Goal: Find specific page/section: Find specific page/section

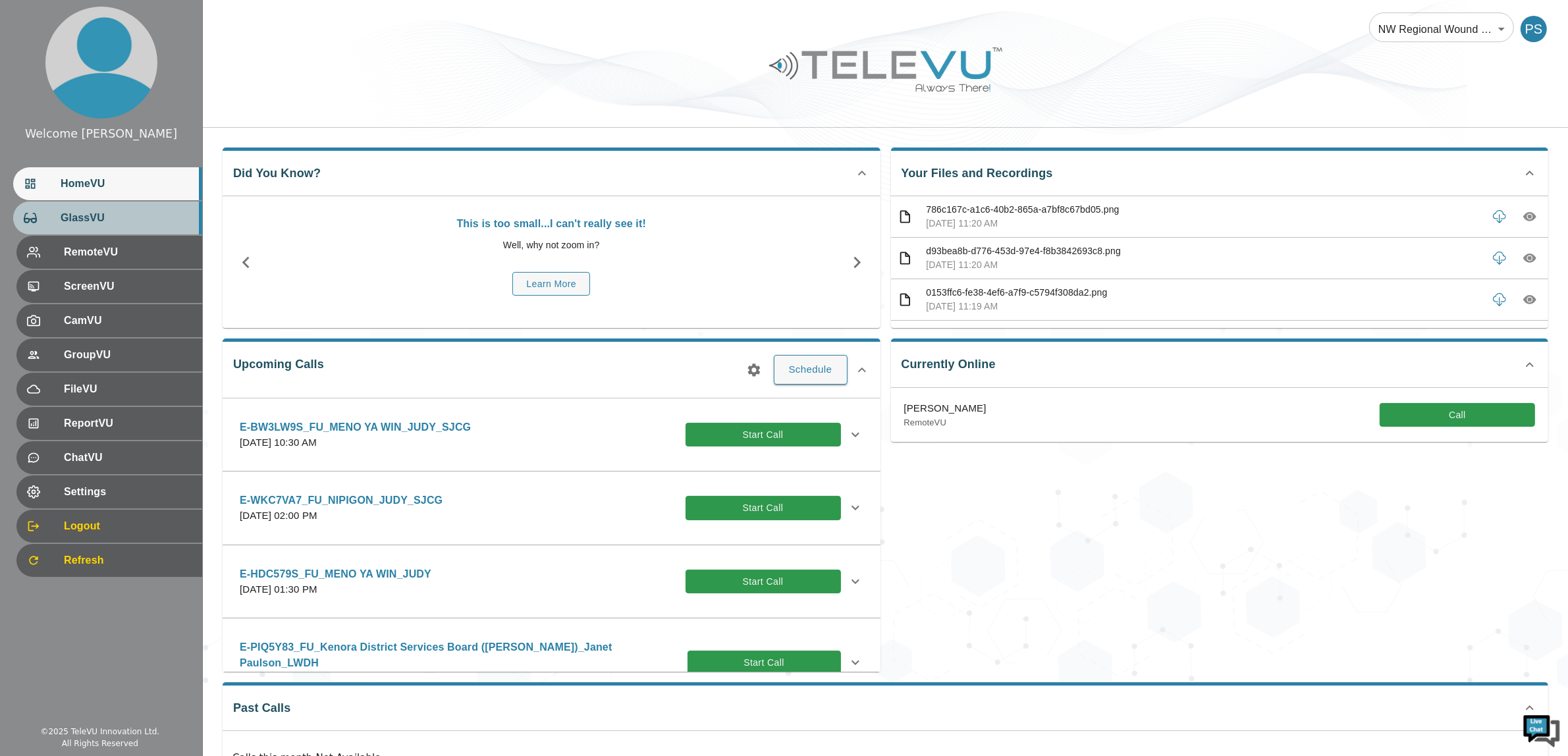
click at [81, 226] on div "GlassVU" at bounding box center [108, 218] width 189 height 33
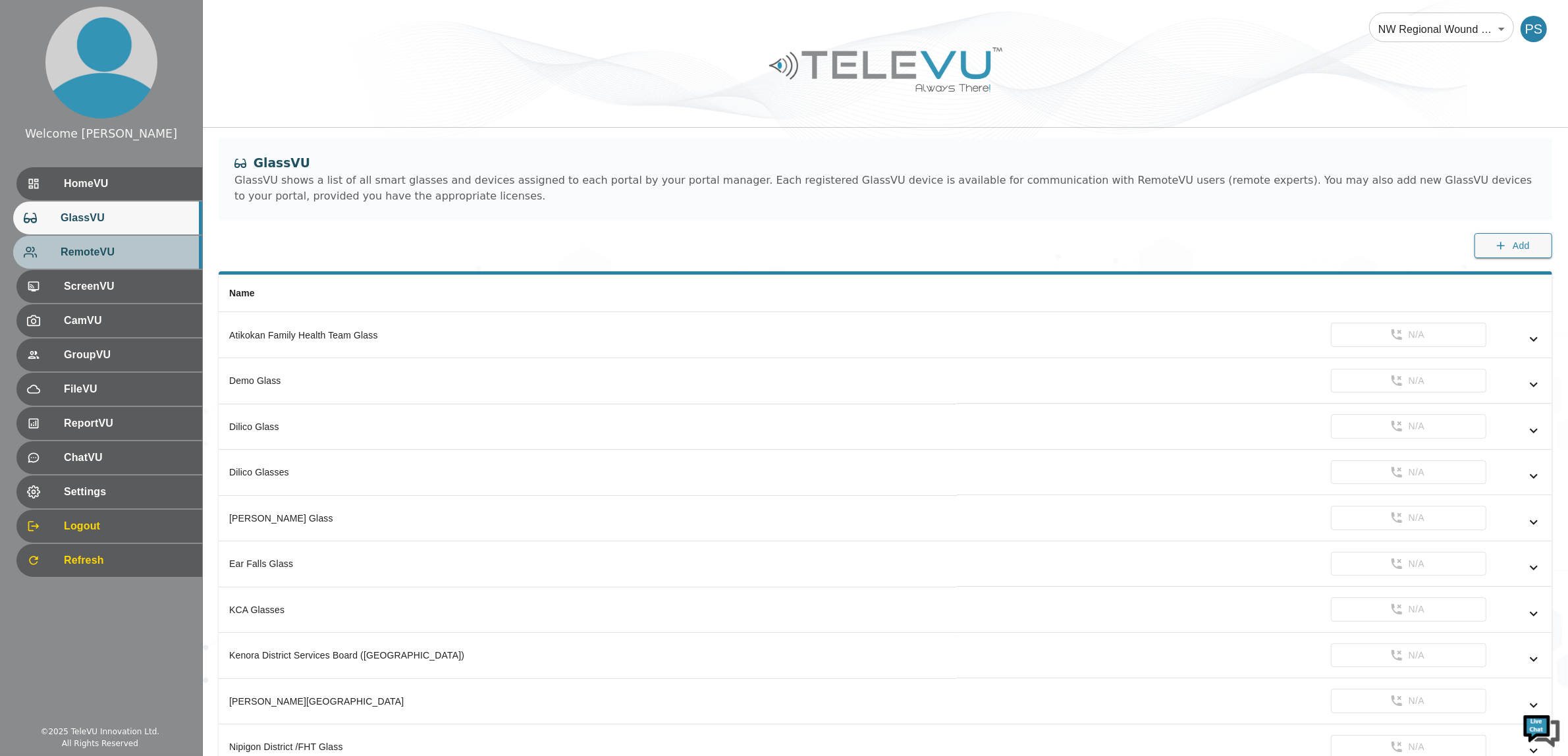
click at [109, 257] on span "RemoteVU" at bounding box center [126, 252] width 131 height 16
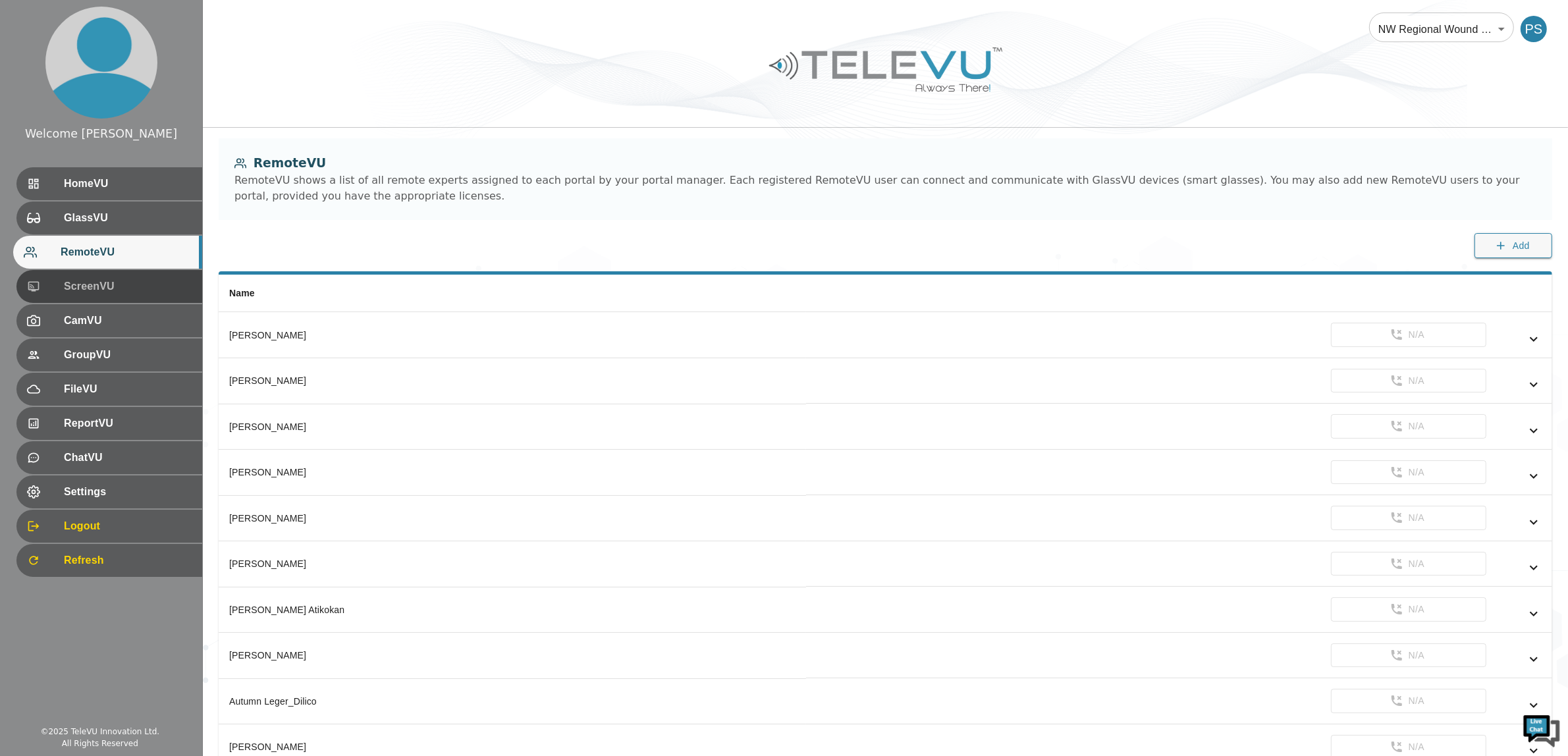
drag, startPoint x: 114, startPoint y: 295, endPoint x: 113, endPoint y: 268, distance: 27.0
click at [115, 295] on div "ScreenVU" at bounding box center [109, 287] width 186 height 33
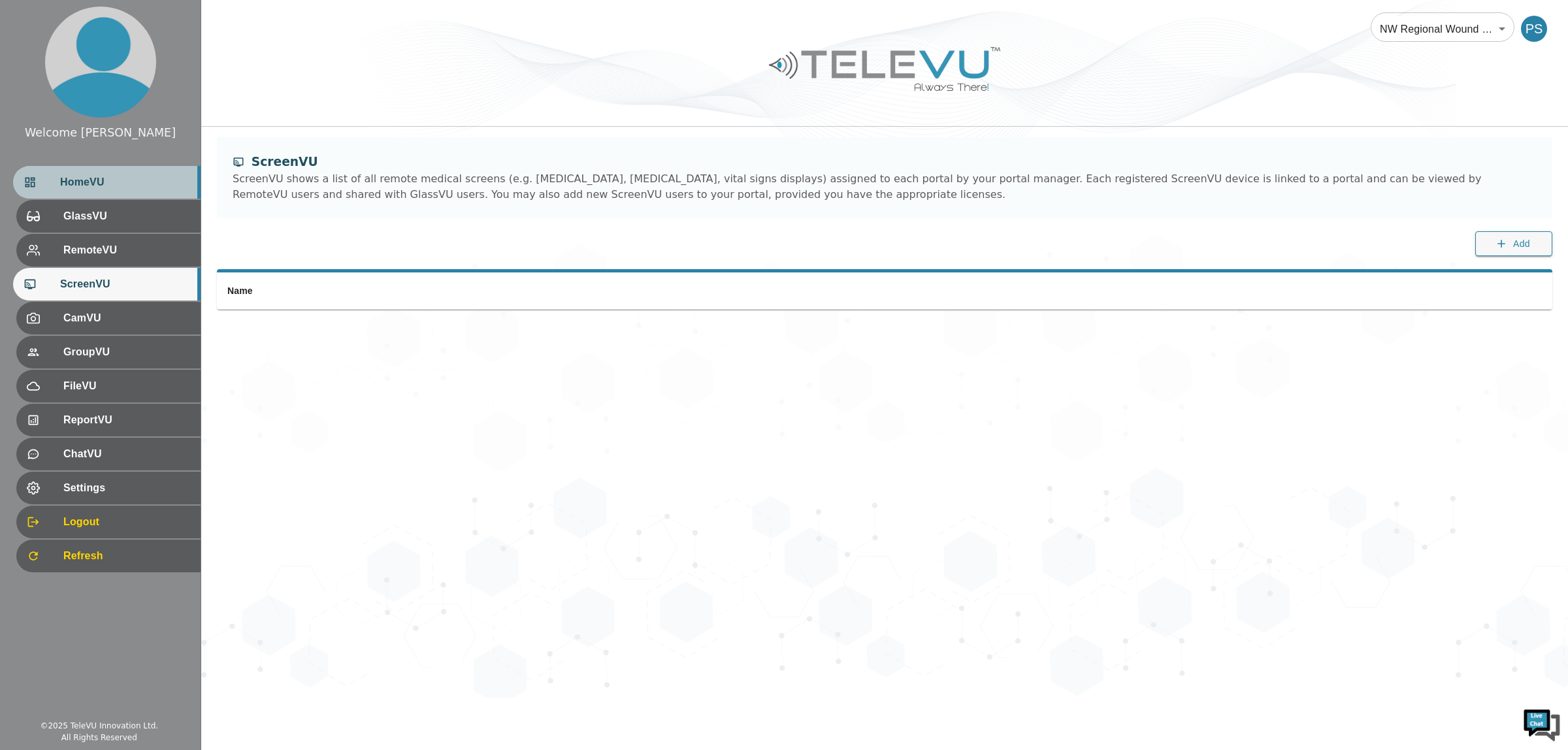
click at [109, 195] on div "HomeVU" at bounding box center [107, 182] width 188 height 33
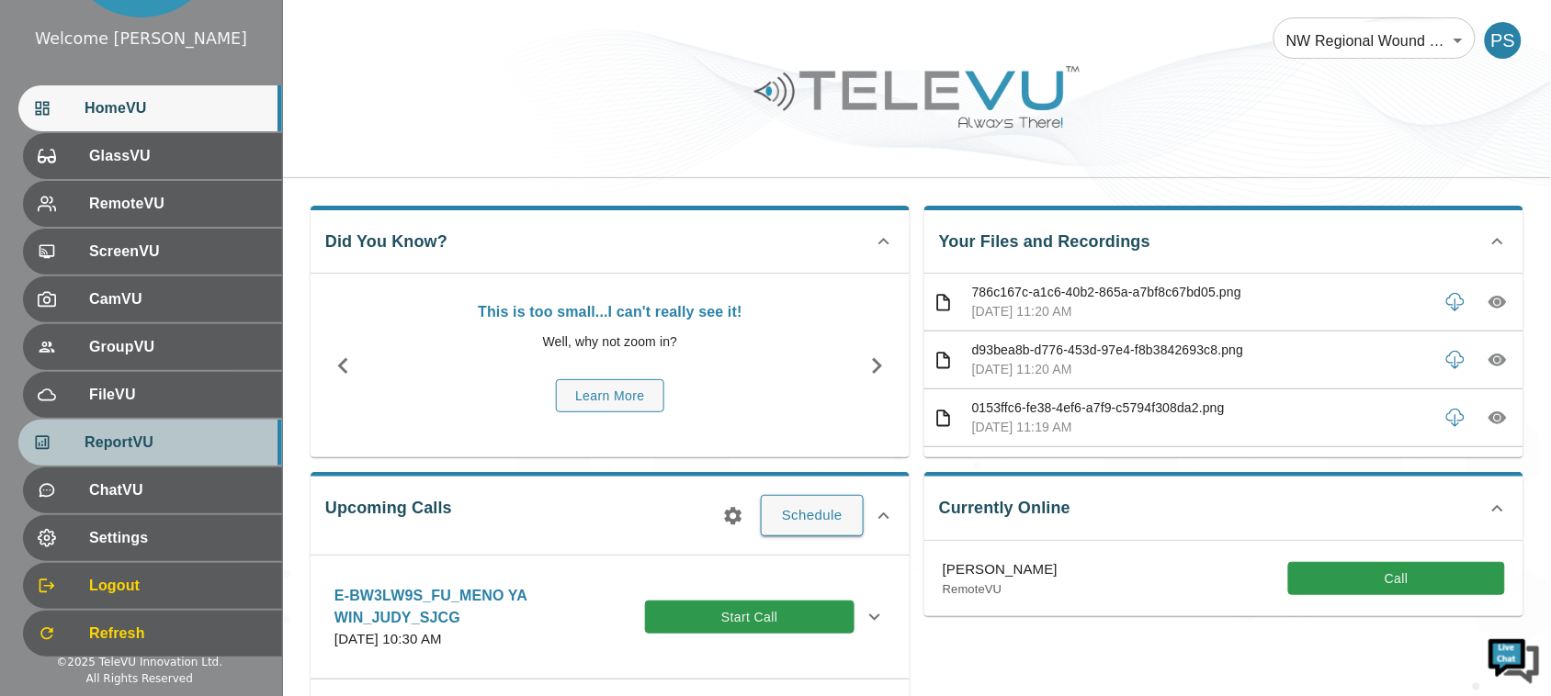
click at [173, 441] on span "ReportVU" at bounding box center [176, 443] width 183 height 22
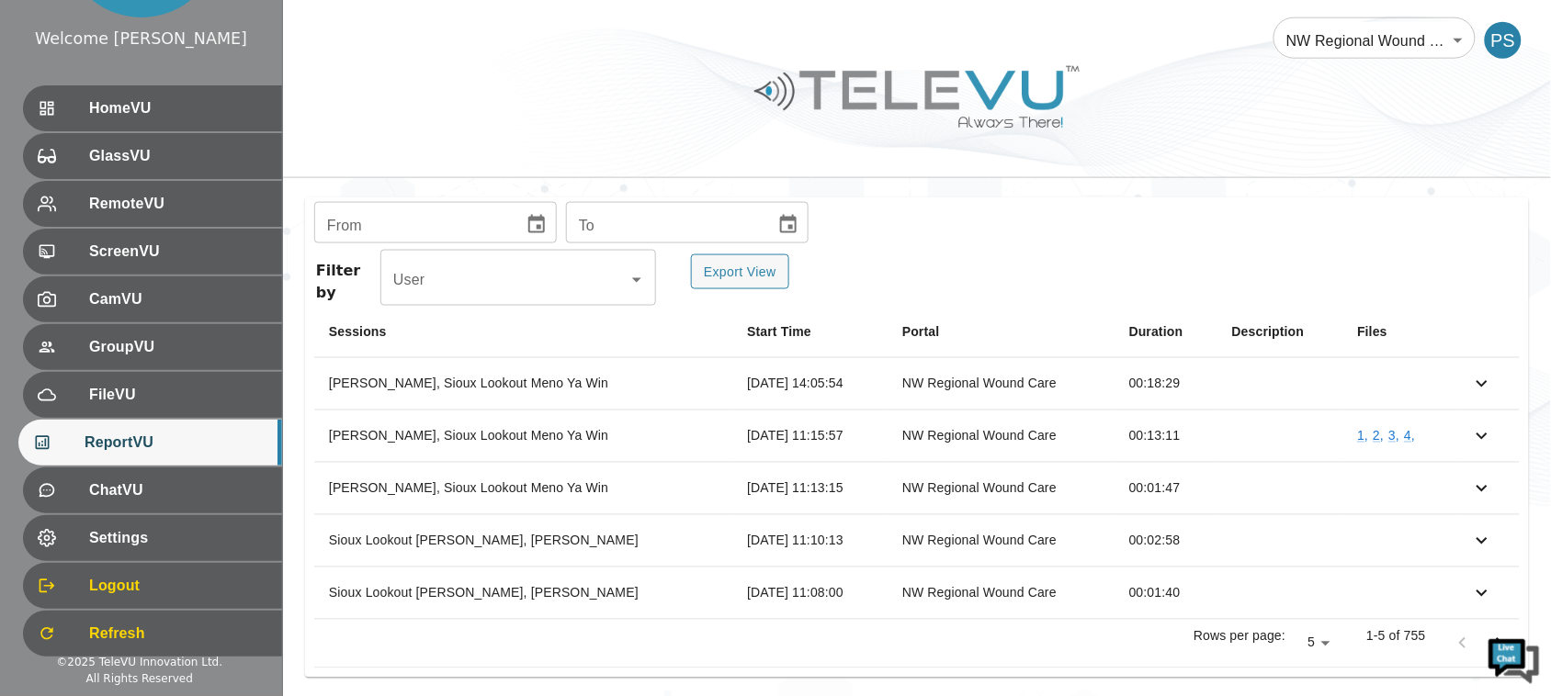
scroll to position [683, 0]
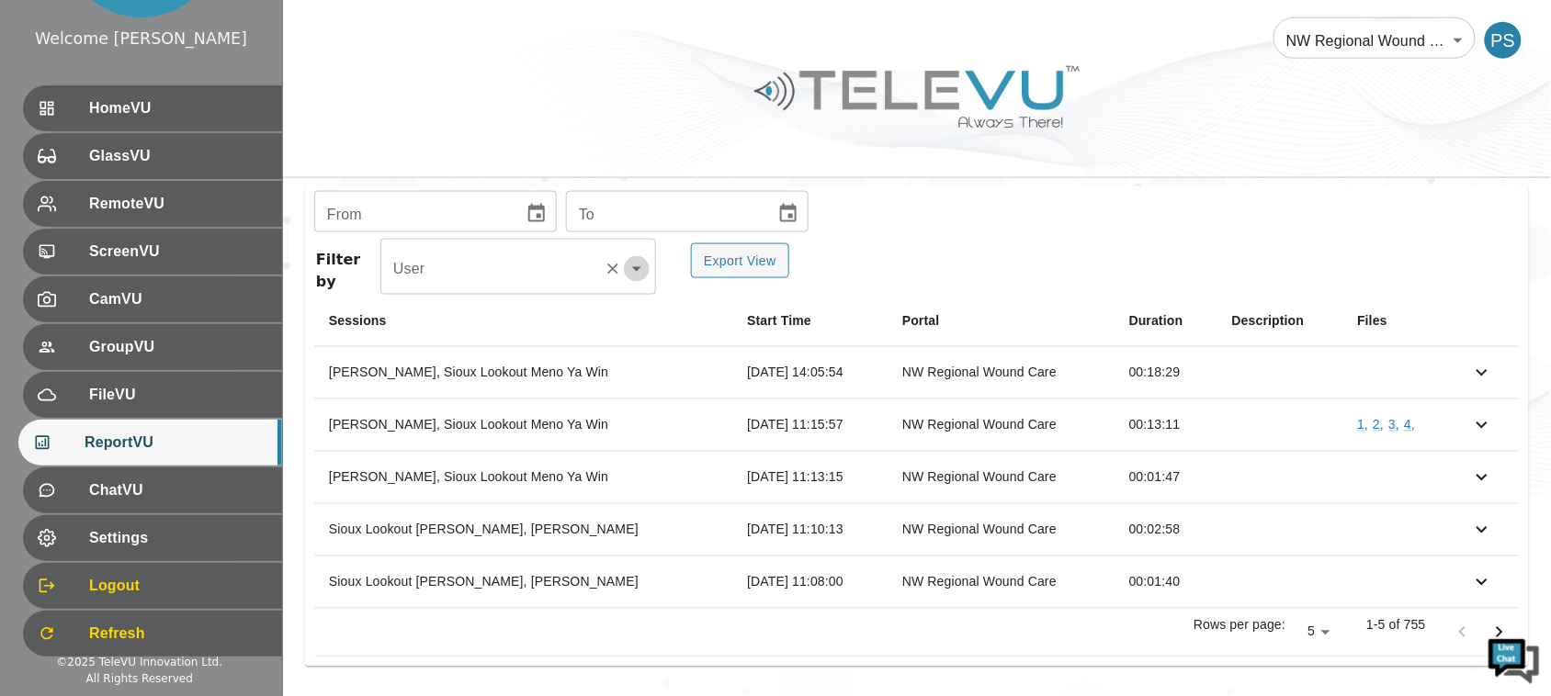
click at [636, 263] on icon "Open" at bounding box center [637, 269] width 22 height 22
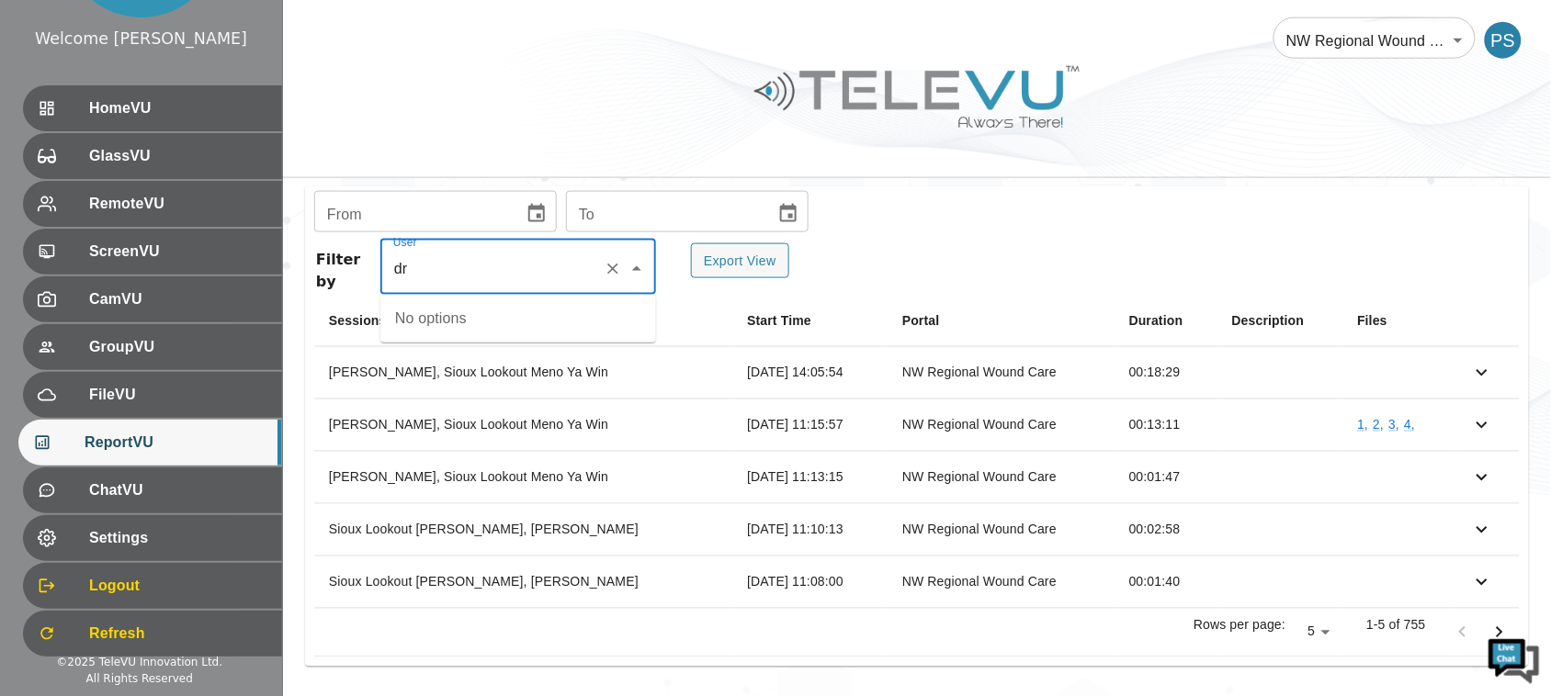
type input "d"
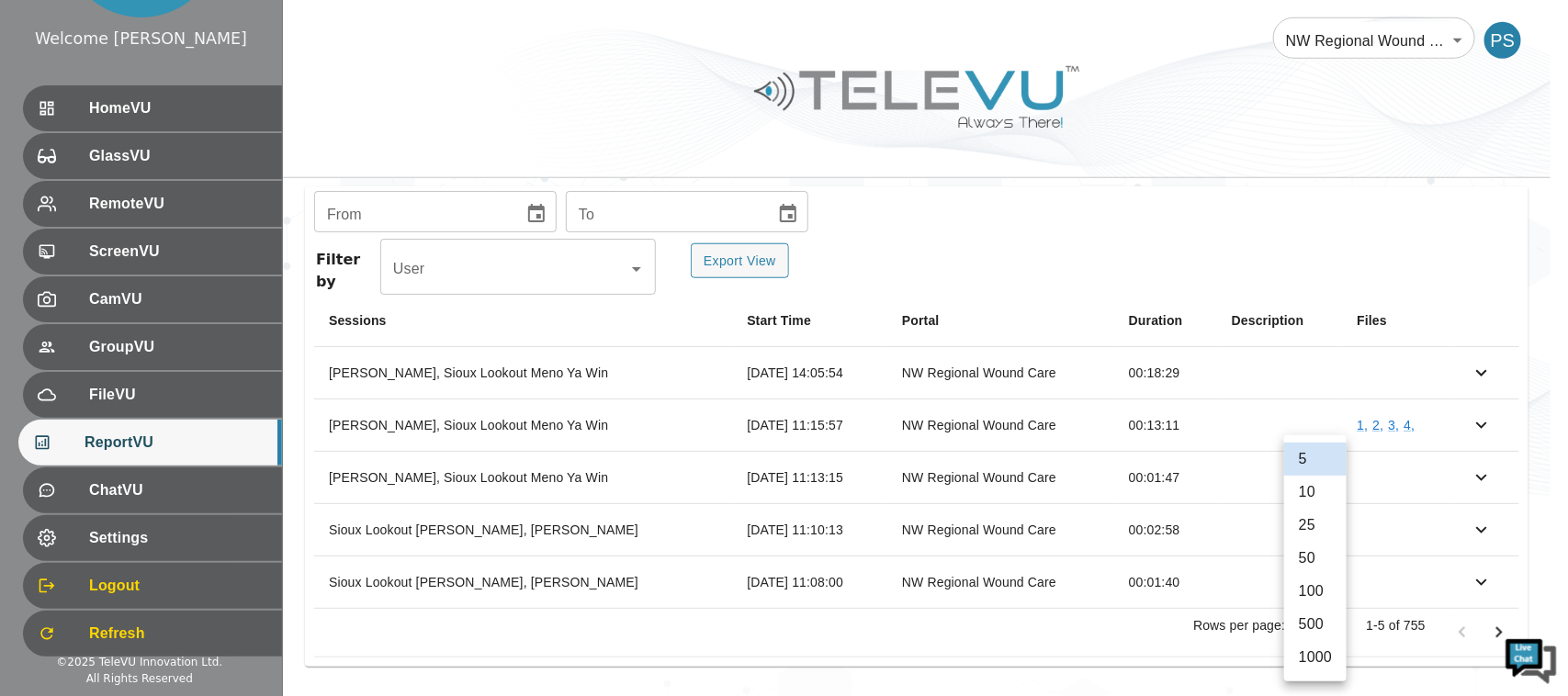
click at [1314, 637] on body "Welcome [PERSON_NAME] HomeVU GlassVU RemoteVU ScreenVU CamVU GroupVU FileVU Rep…" at bounding box center [784, 7] width 1568 height 1381
click at [1311, 560] on li "50" at bounding box center [1315, 558] width 62 height 33
type input "50"
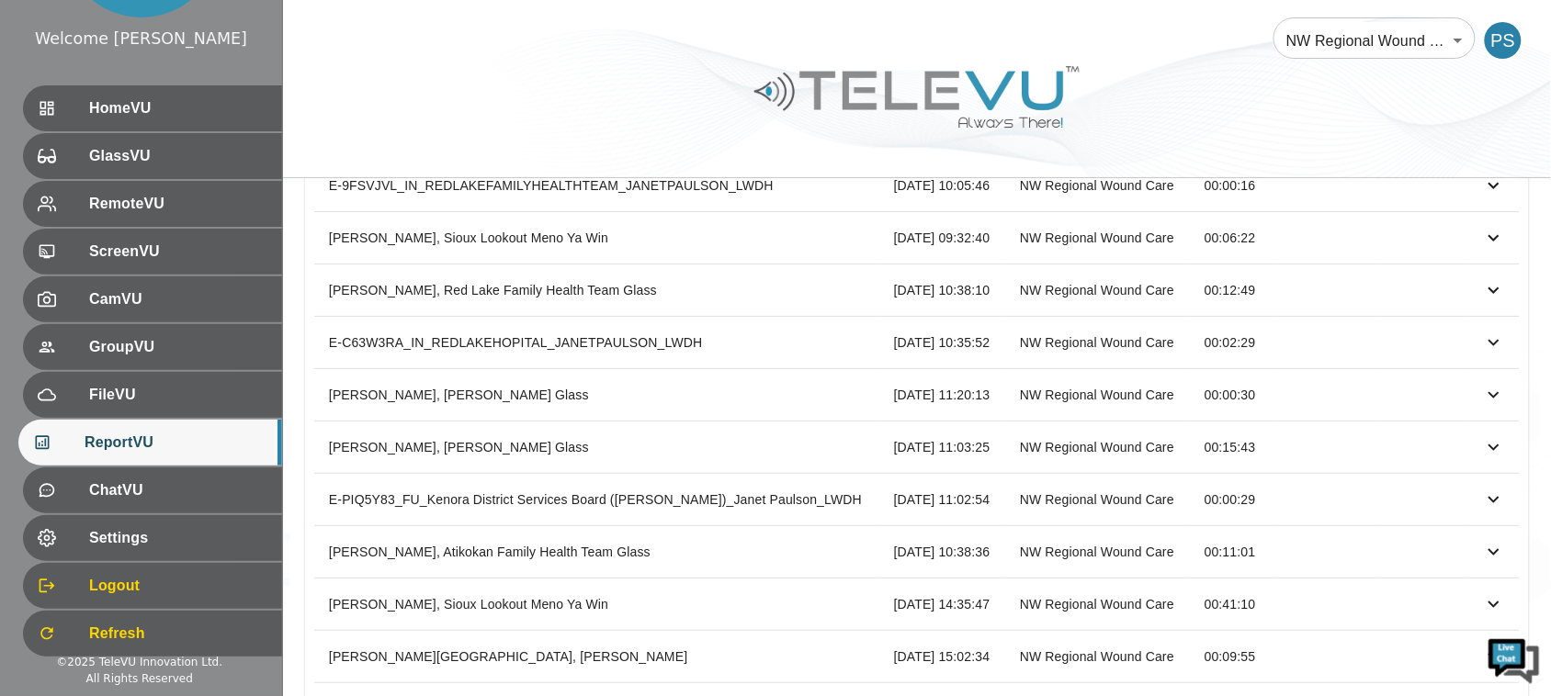
scroll to position [2028, 0]
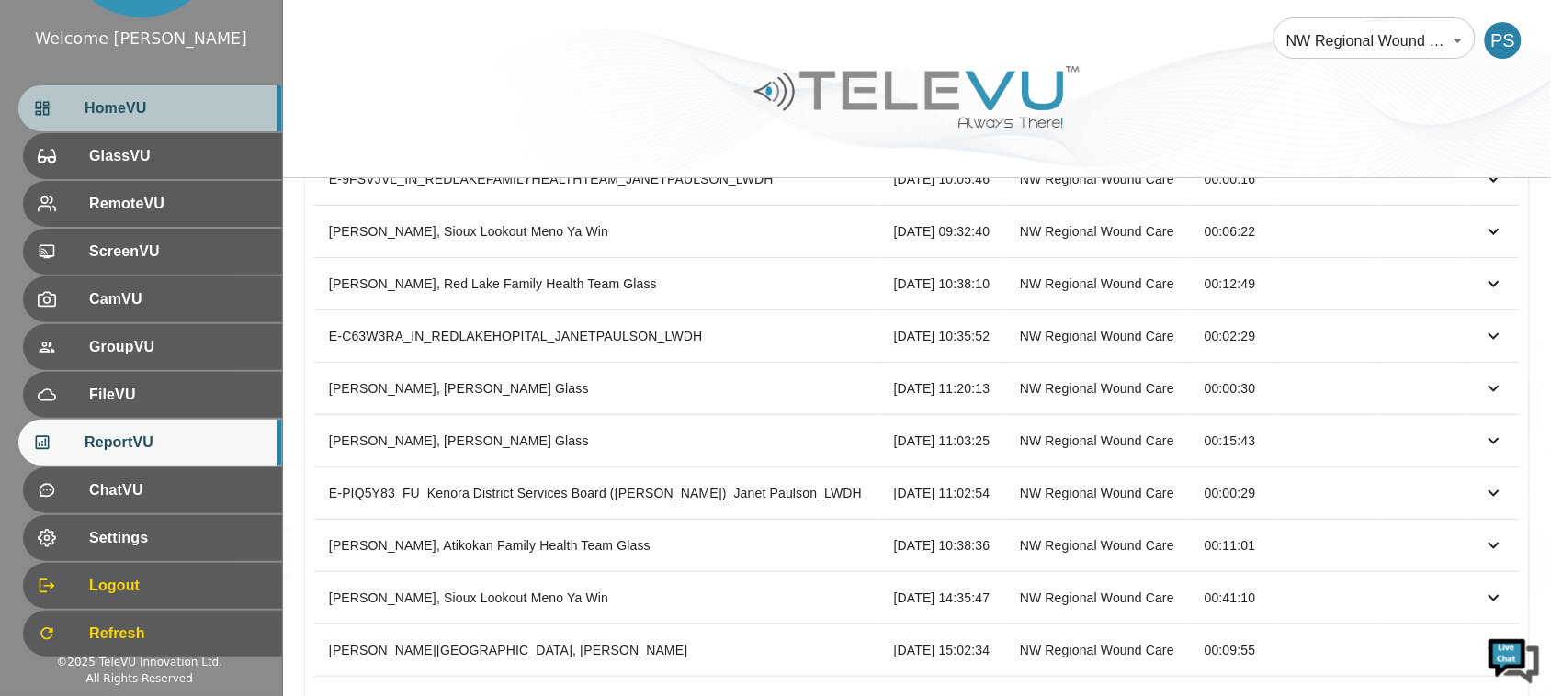
click at [191, 98] on span "HomeVU" at bounding box center [176, 108] width 183 height 22
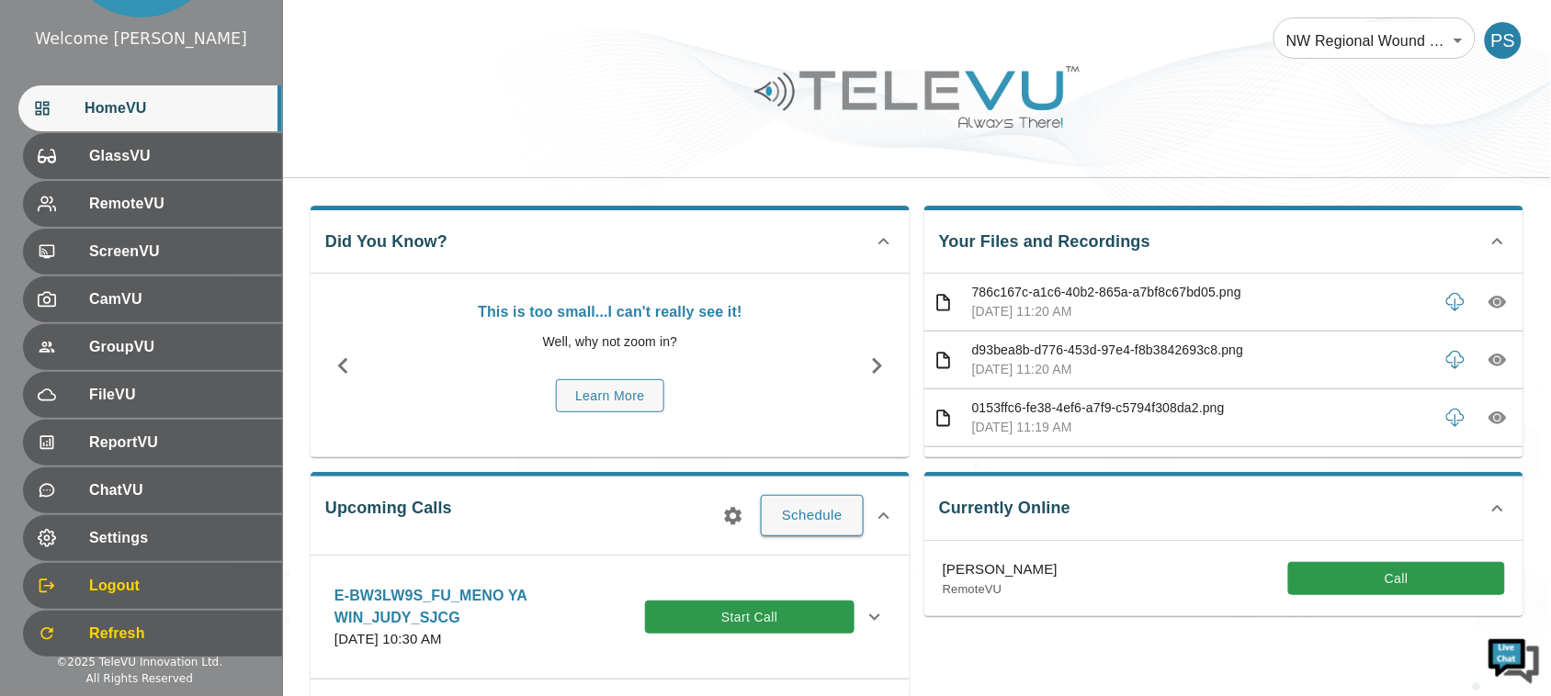
click at [1339, 37] on body "Welcome [PERSON_NAME] HomeVU GlassVU RemoteVU ScreenVU CamVU GroupVU FileVU Rep…" at bounding box center [775, 596] width 1551 height 1193
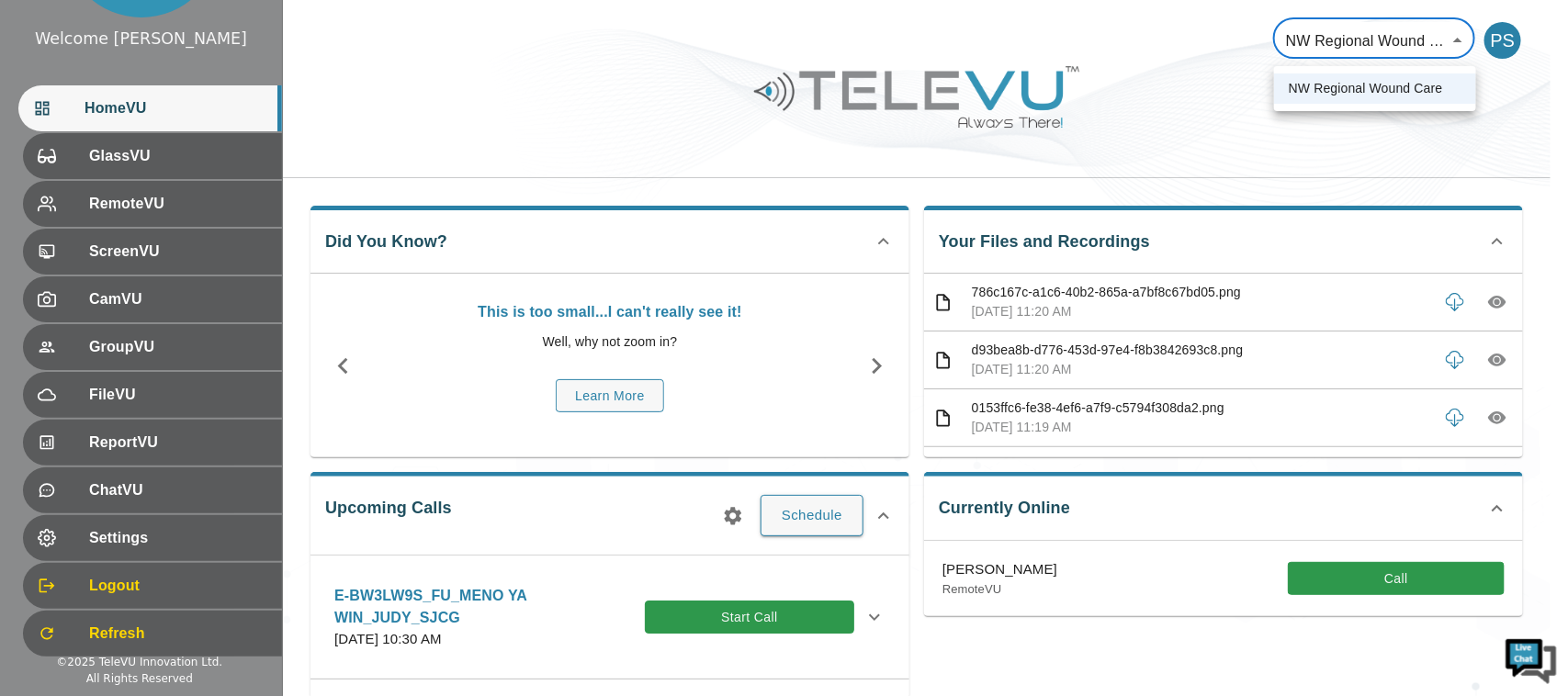
click at [1339, 37] on div at bounding box center [784, 348] width 1568 height 696
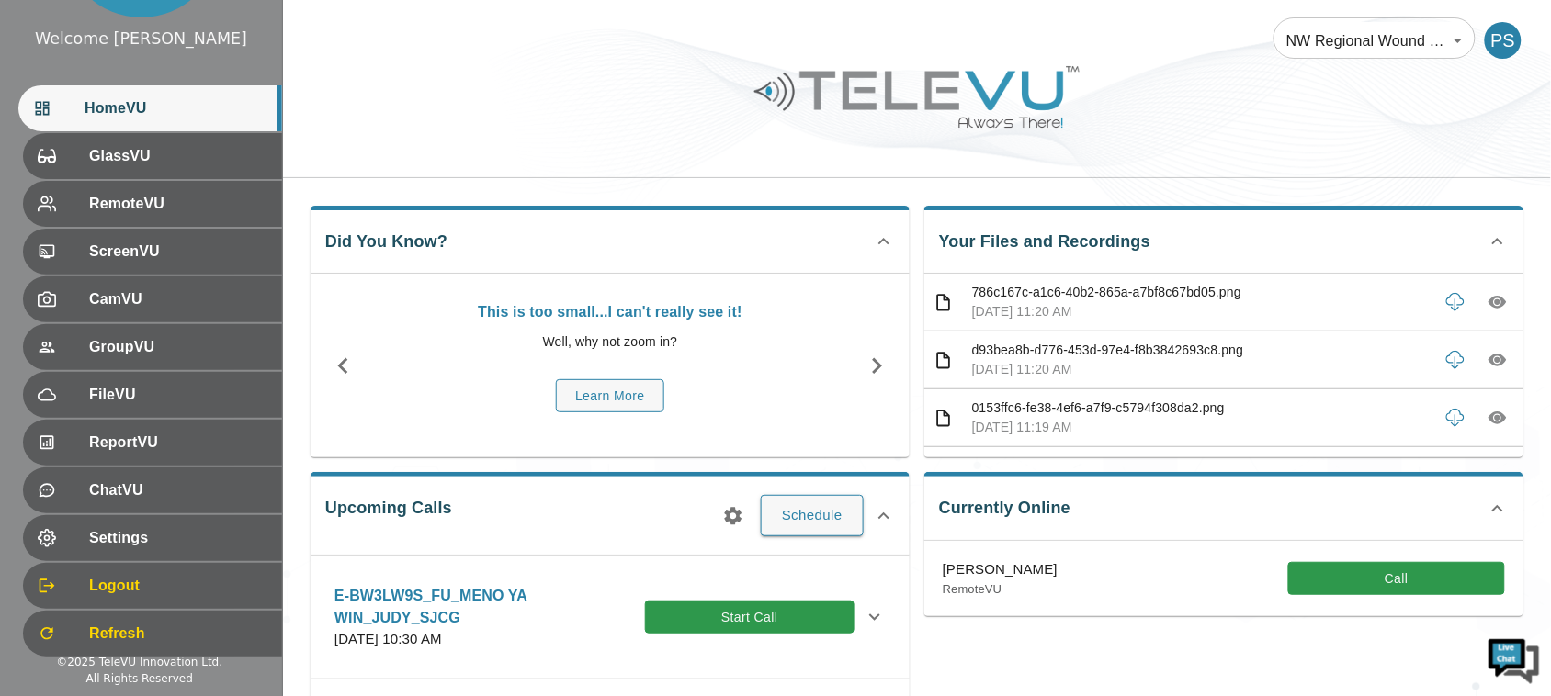
click at [1248, 57] on div "NW Regional Wound Care 121 ​ PS" at bounding box center [917, 29] width 1268 height 59
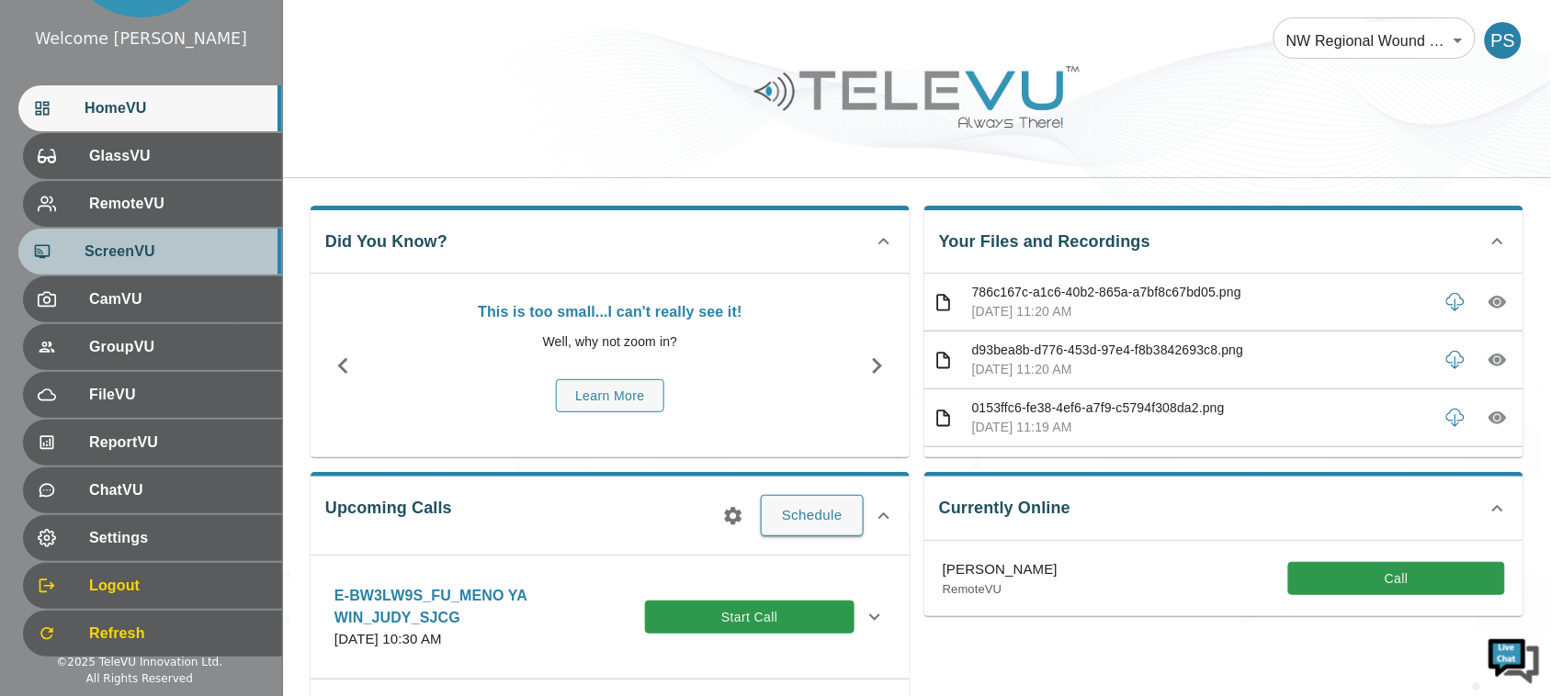
click at [136, 265] on div "ScreenVU" at bounding box center [150, 252] width 264 height 46
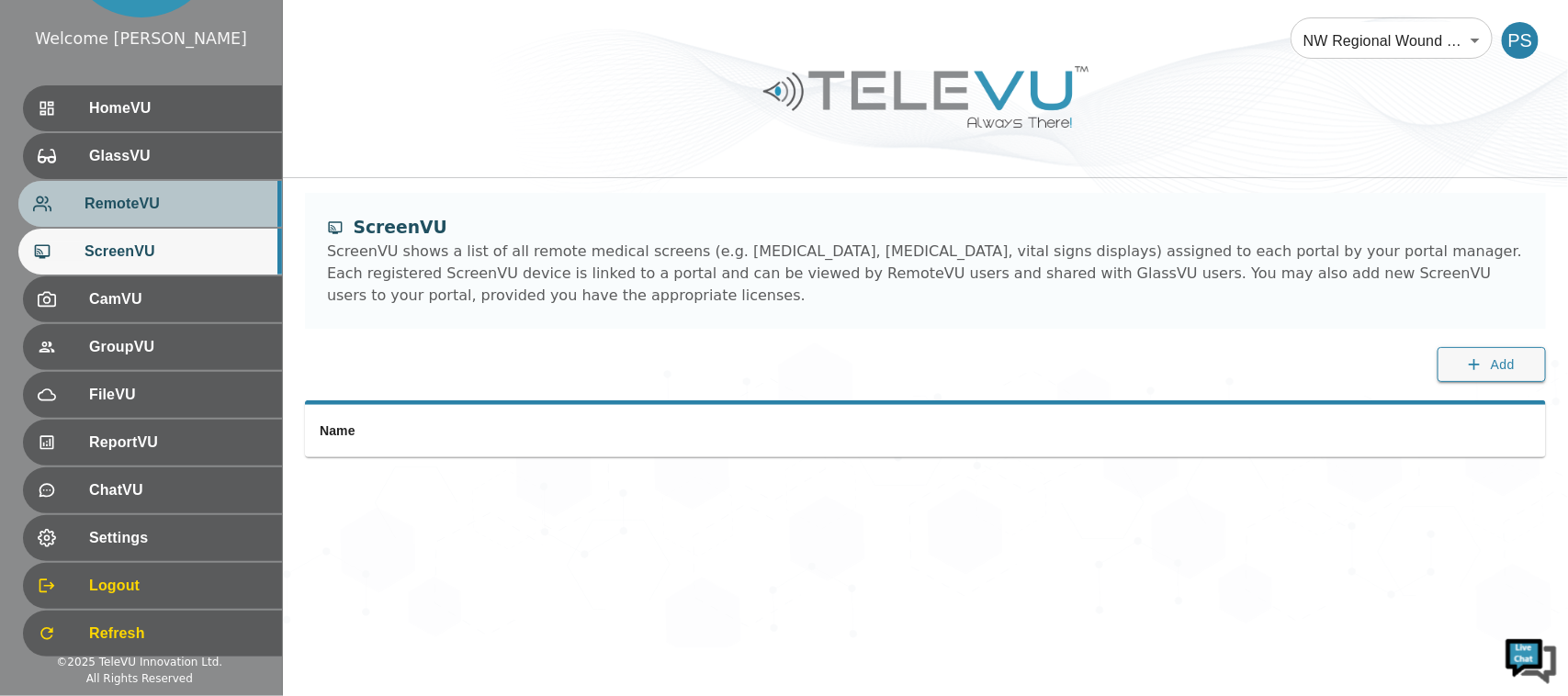
click at [225, 214] on span "RemoteVU" at bounding box center [176, 204] width 183 height 22
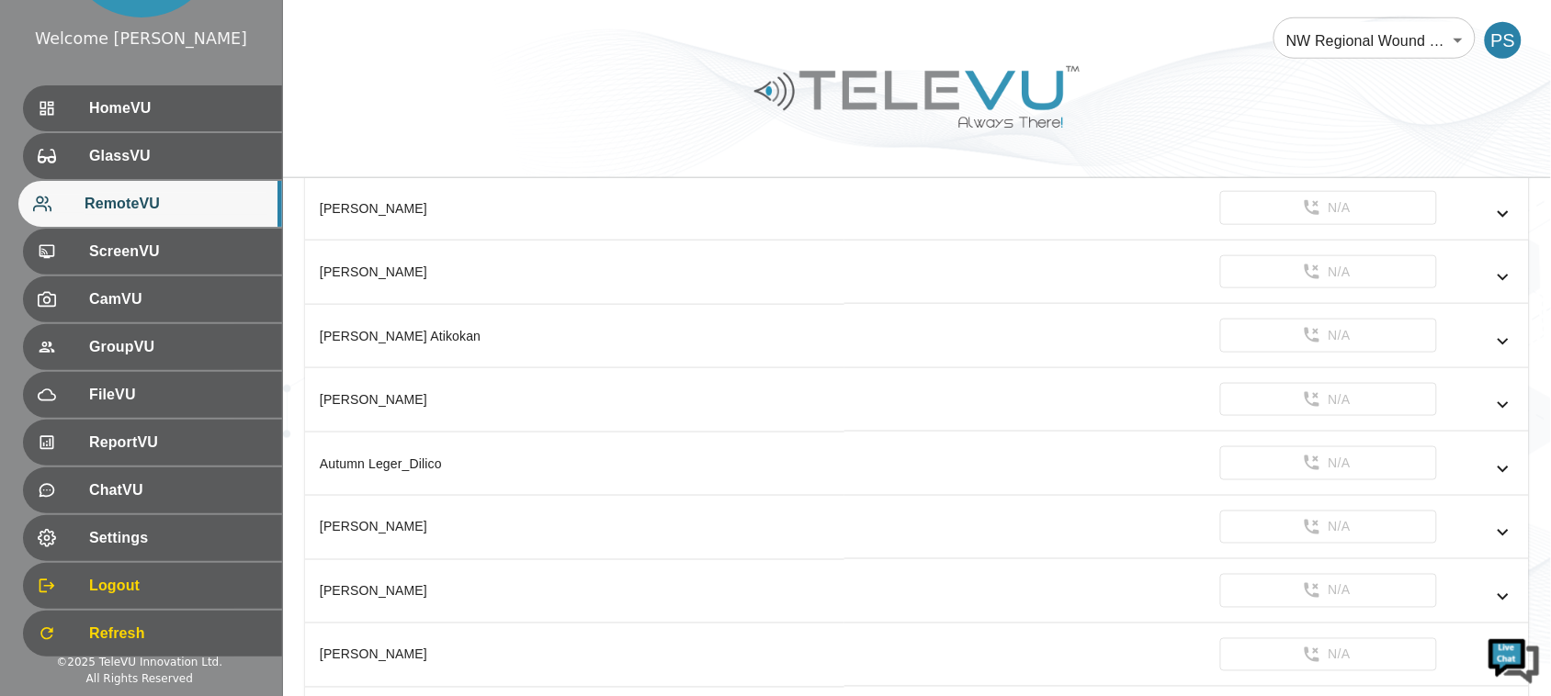
scroll to position [475, 0]
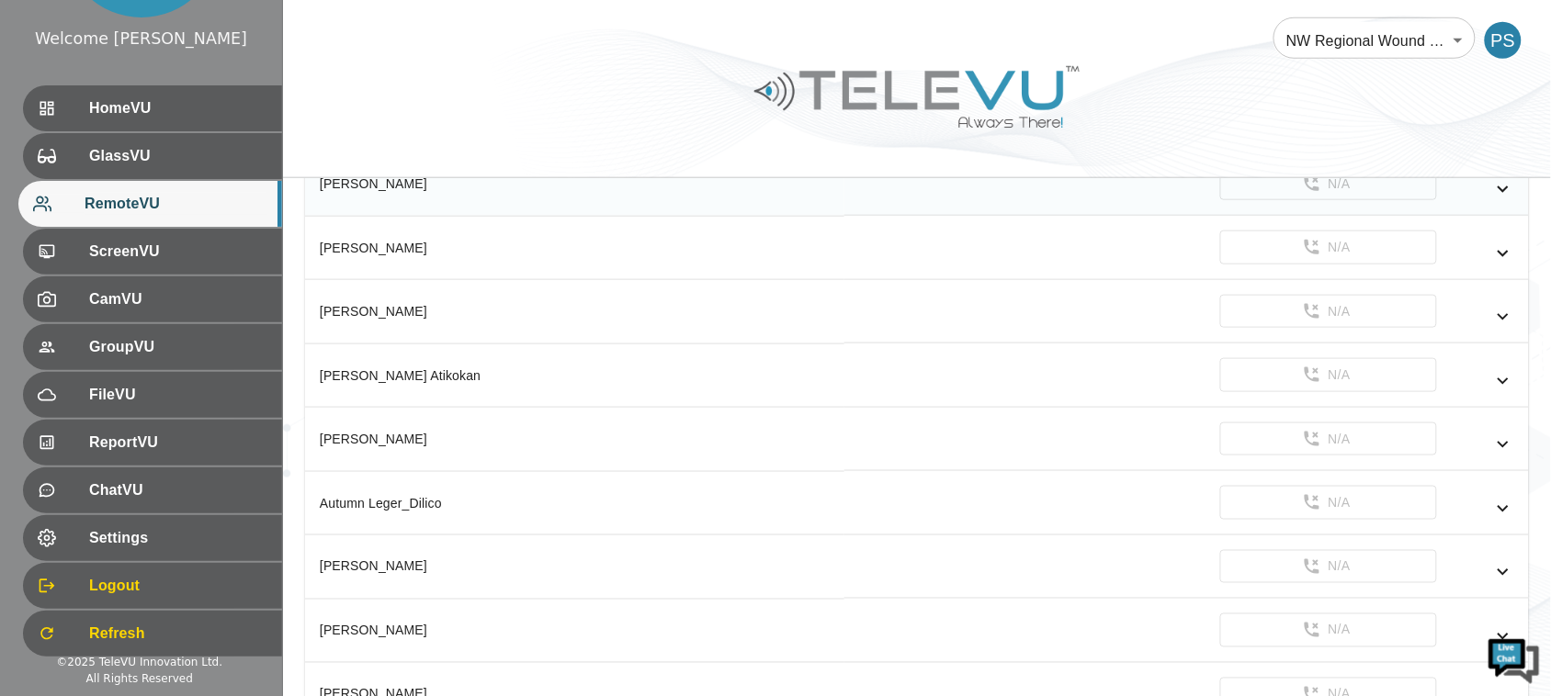
click at [1514, 194] on icon "simple table" at bounding box center [1503, 189] width 22 height 22
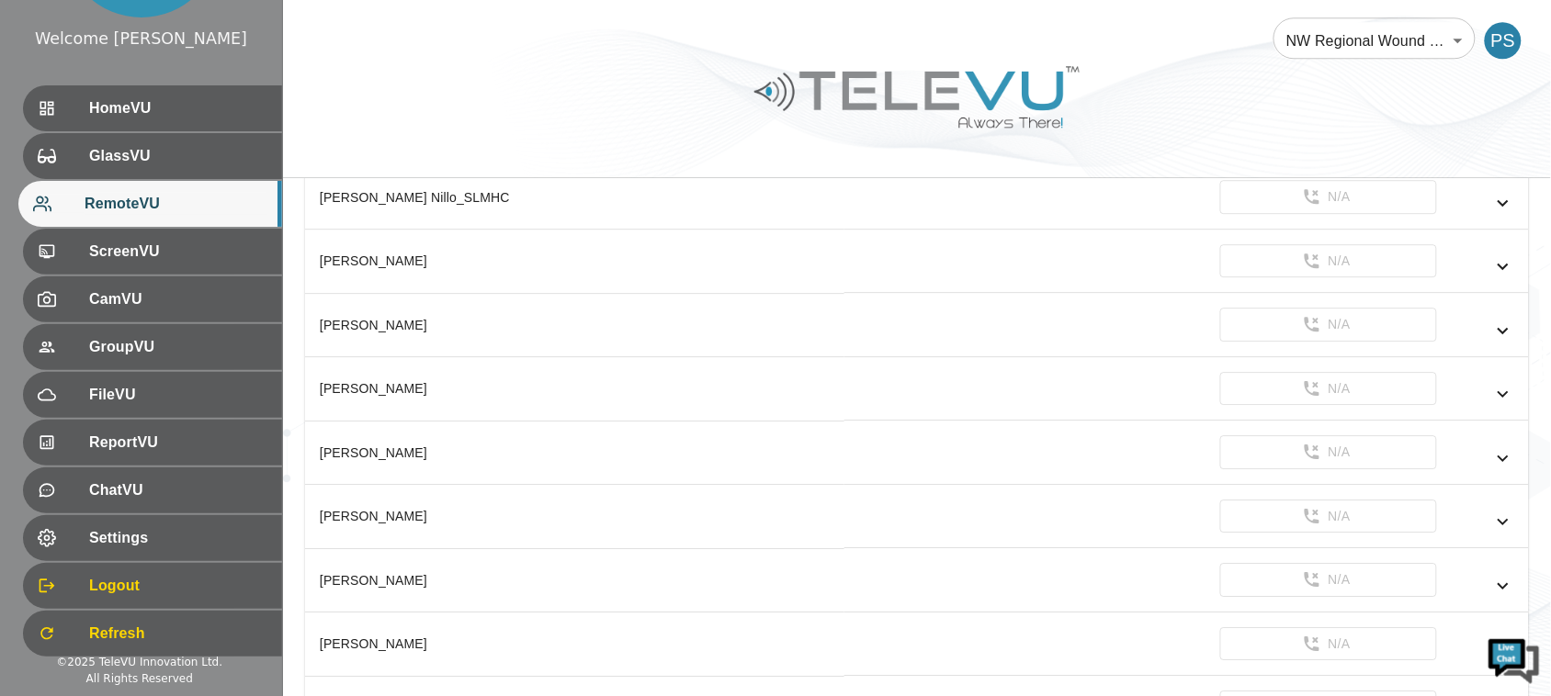
scroll to position [0, 0]
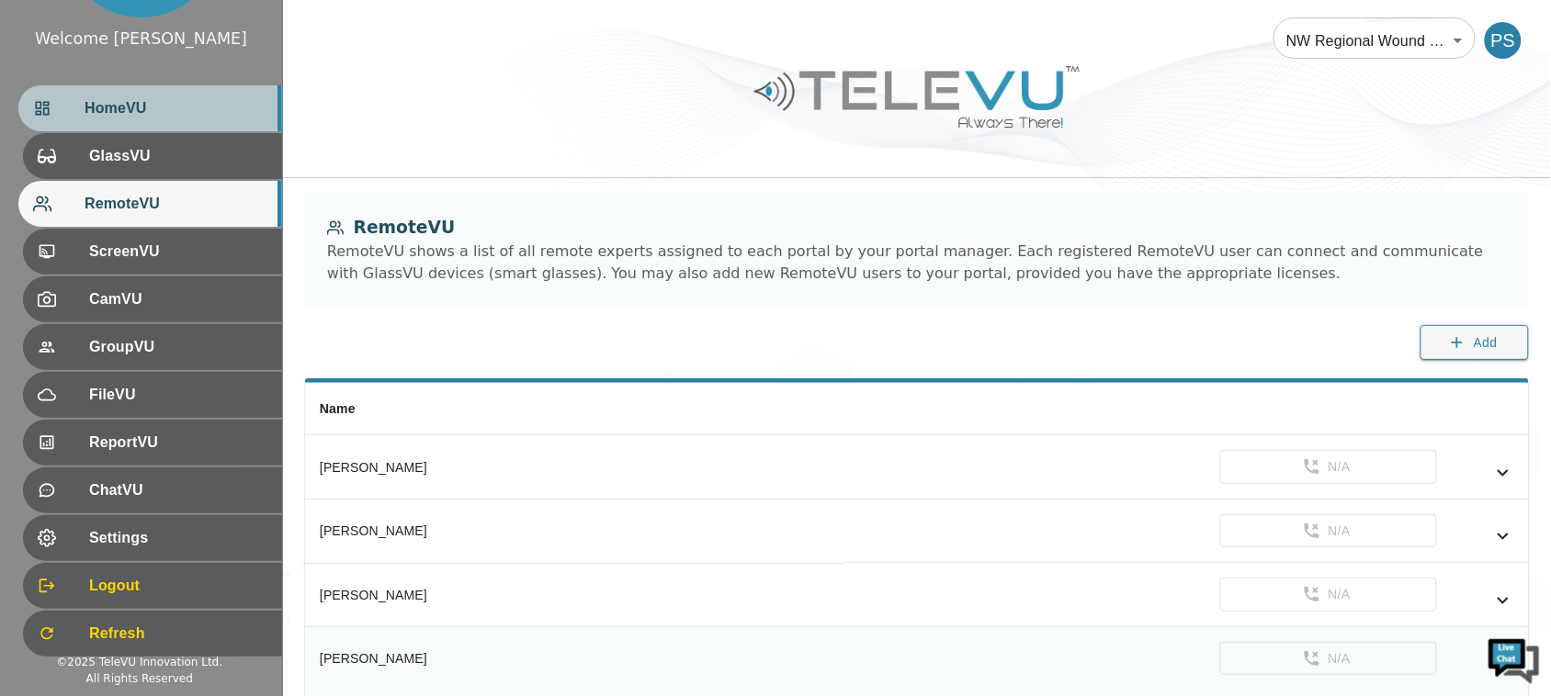
click at [164, 94] on div "HomeVU" at bounding box center [150, 108] width 264 height 46
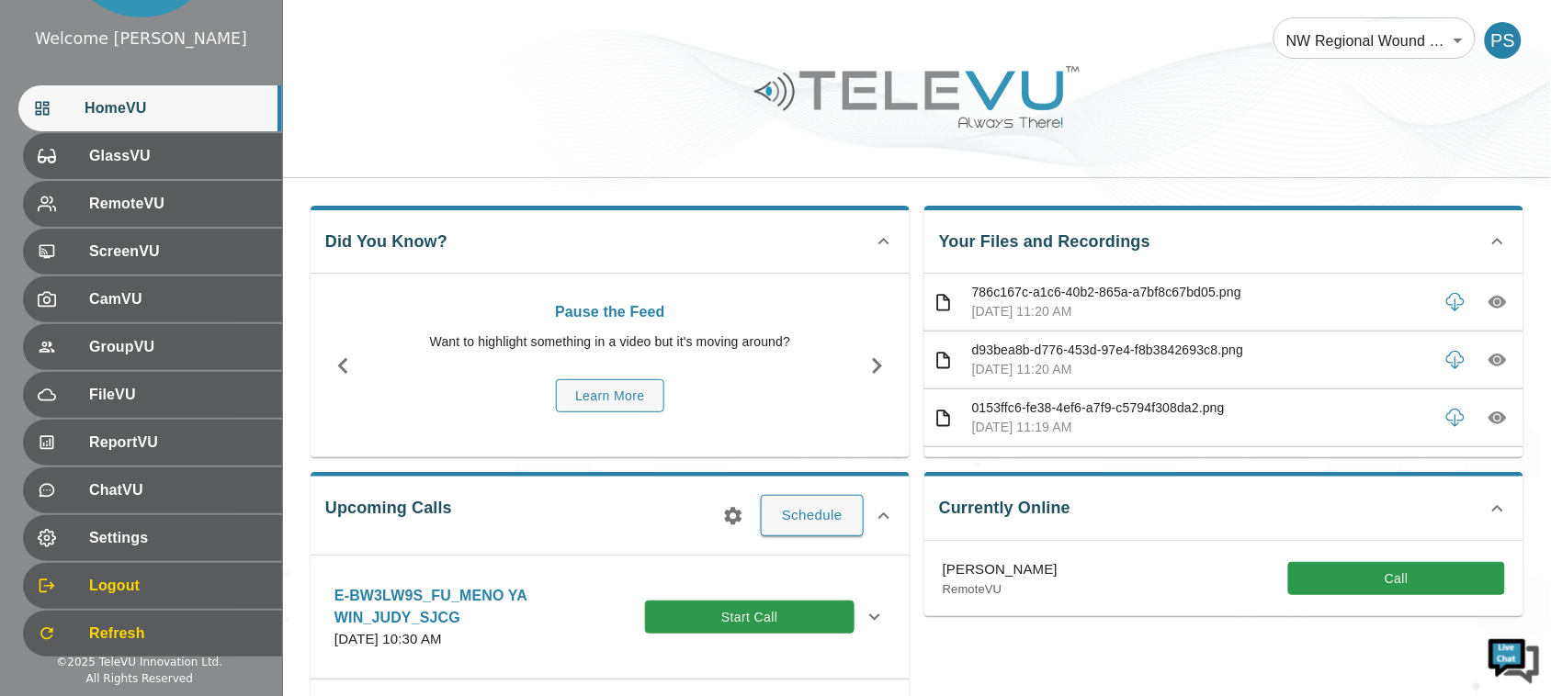
click at [786, 33] on div "NW Regional Wound Care 121 ​ PS" at bounding box center [917, 29] width 1268 height 59
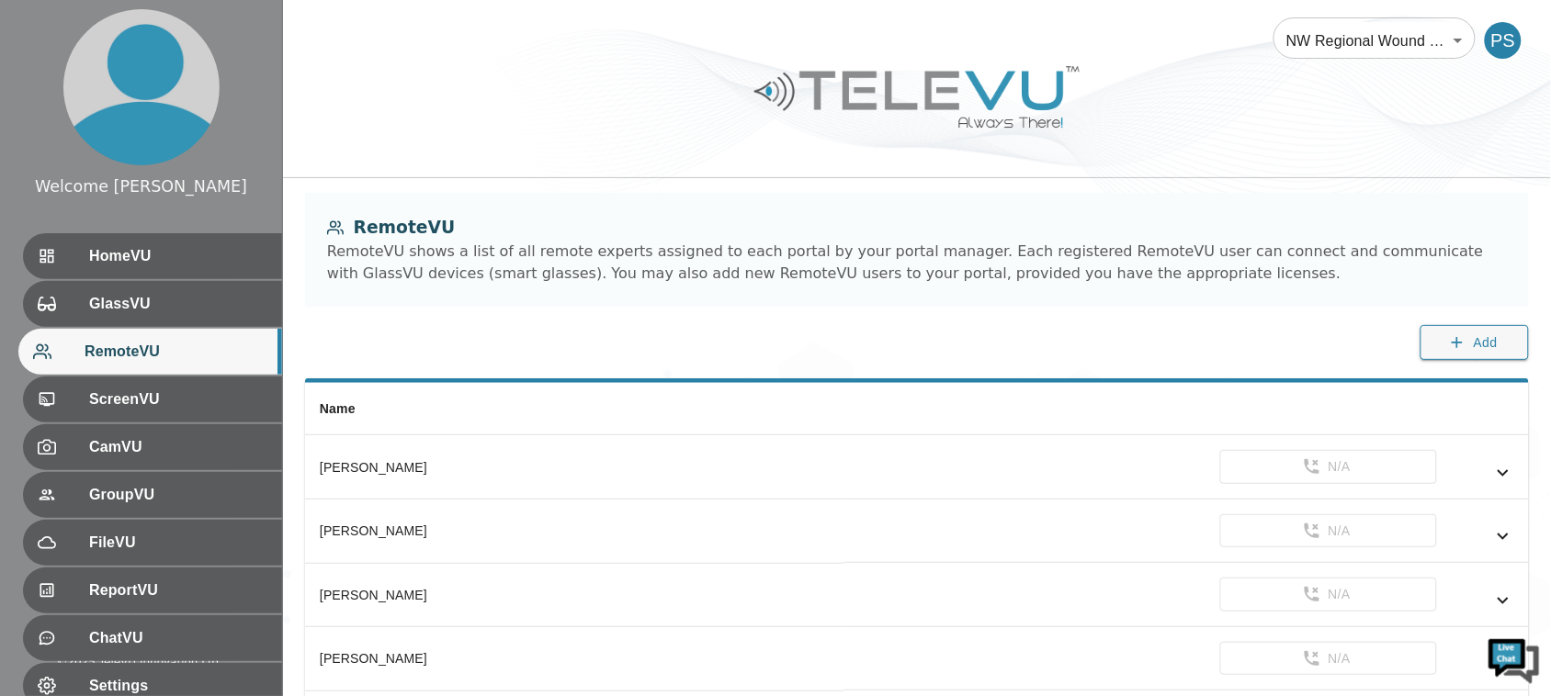
click at [759, 267] on div "RemoteVU shows a list of all remote experts assigned to each portal by your por…" at bounding box center [917, 263] width 1180 height 44
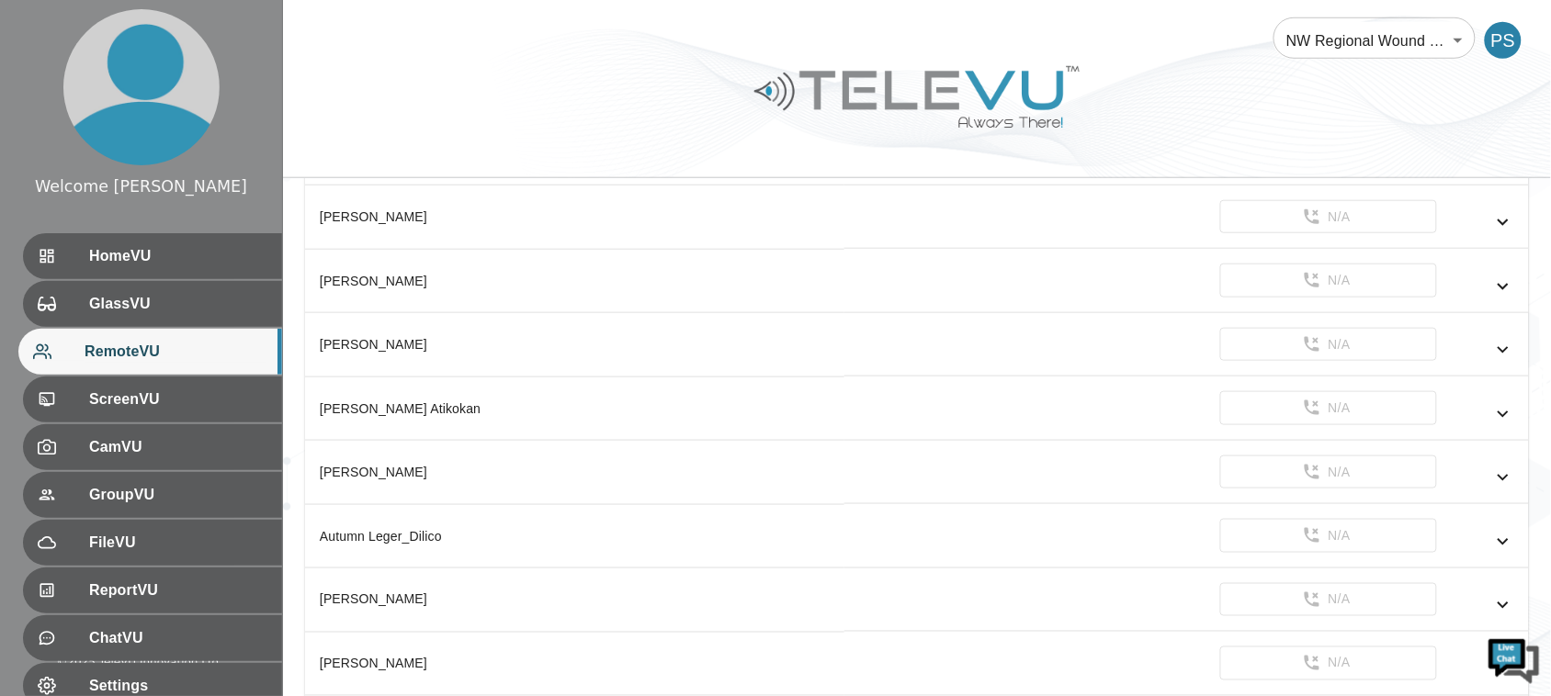
scroll to position [5216, 0]
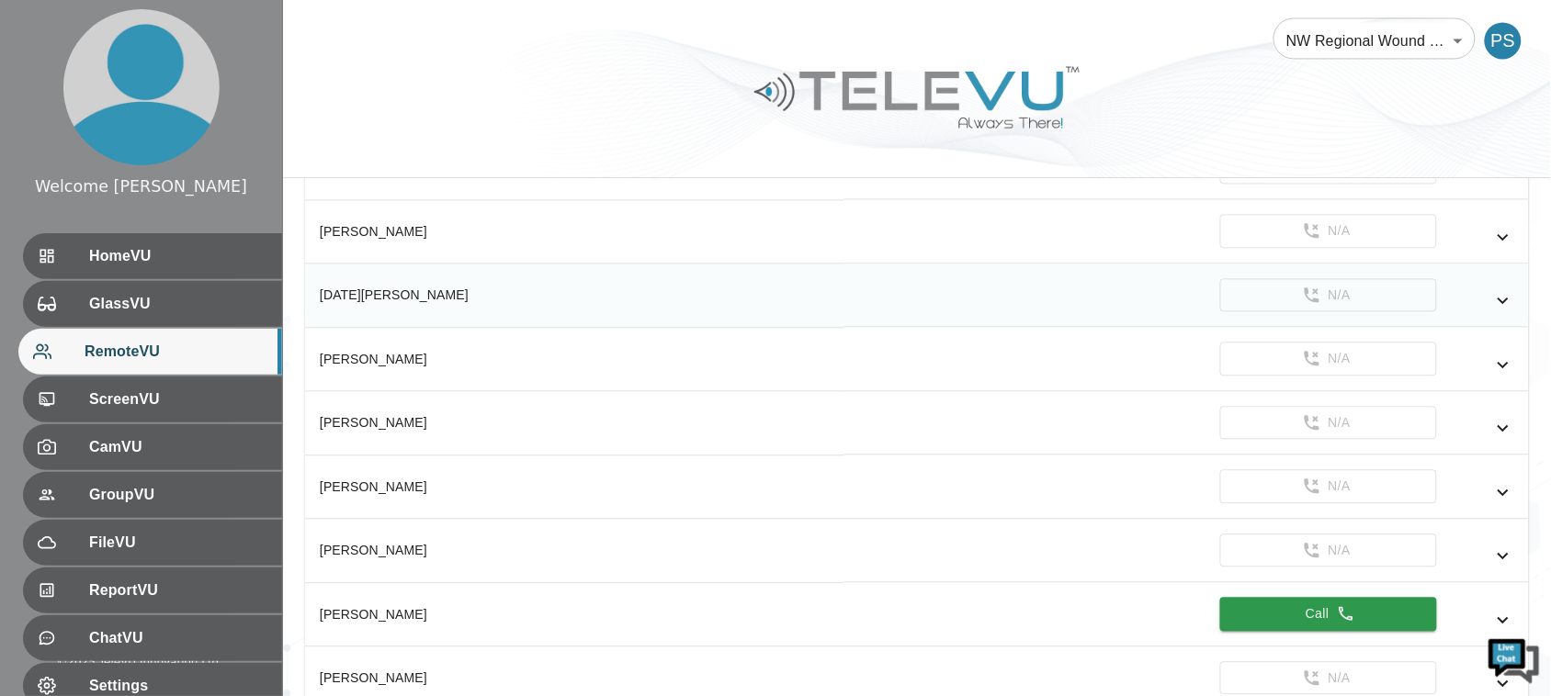
click at [1500, 311] on icon "simple table" at bounding box center [1503, 300] width 22 height 22
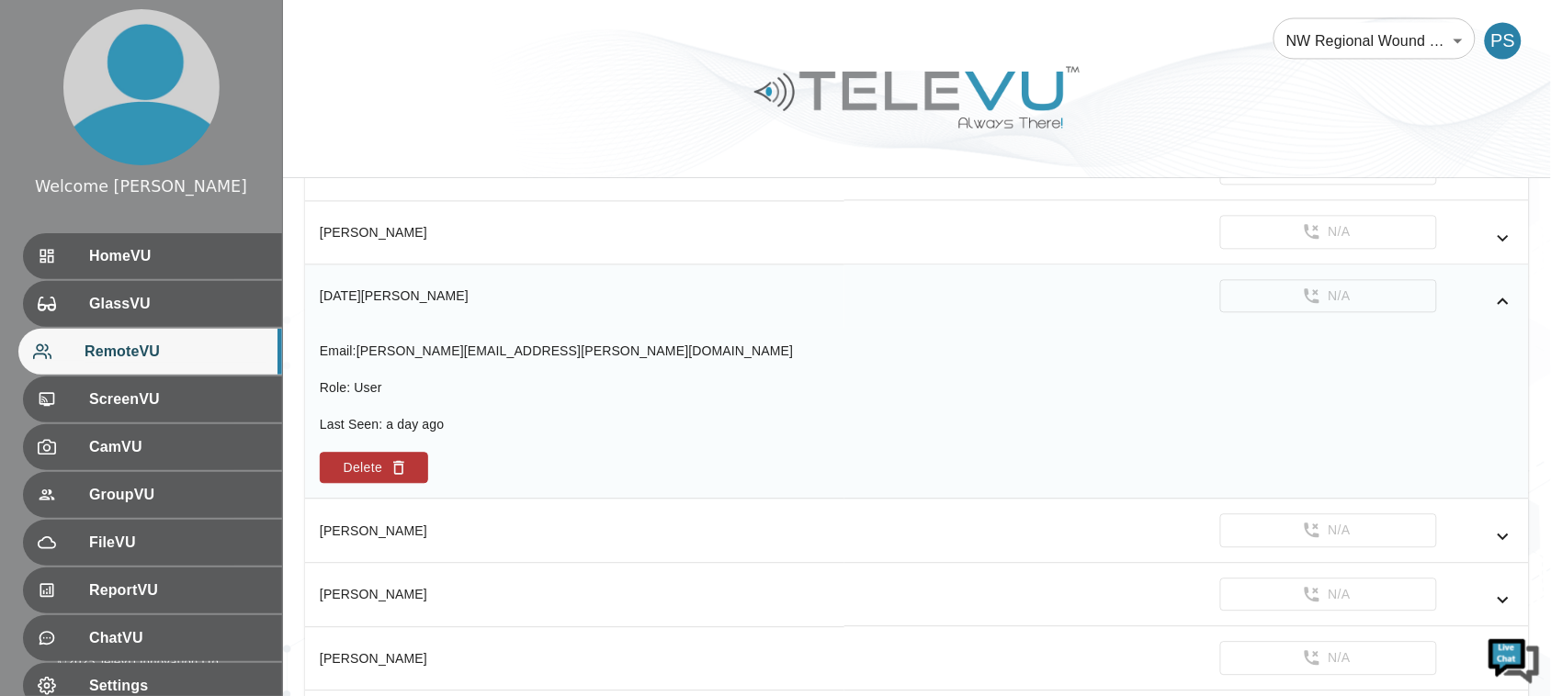
scroll to position [0, 0]
click at [1500, 304] on icon "simple table" at bounding box center [1502, 301] width 11 height 6
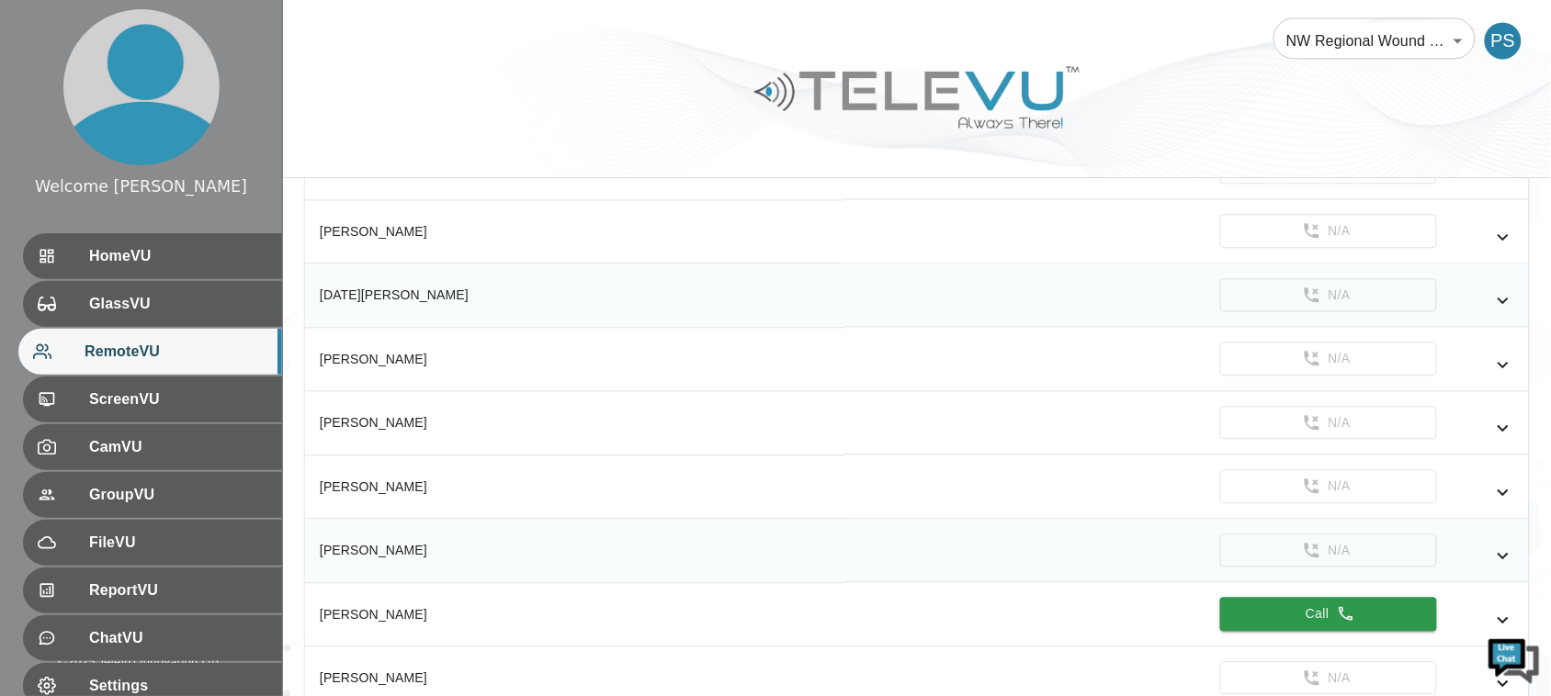
click at [1497, 567] on icon "simple table" at bounding box center [1503, 556] width 22 height 22
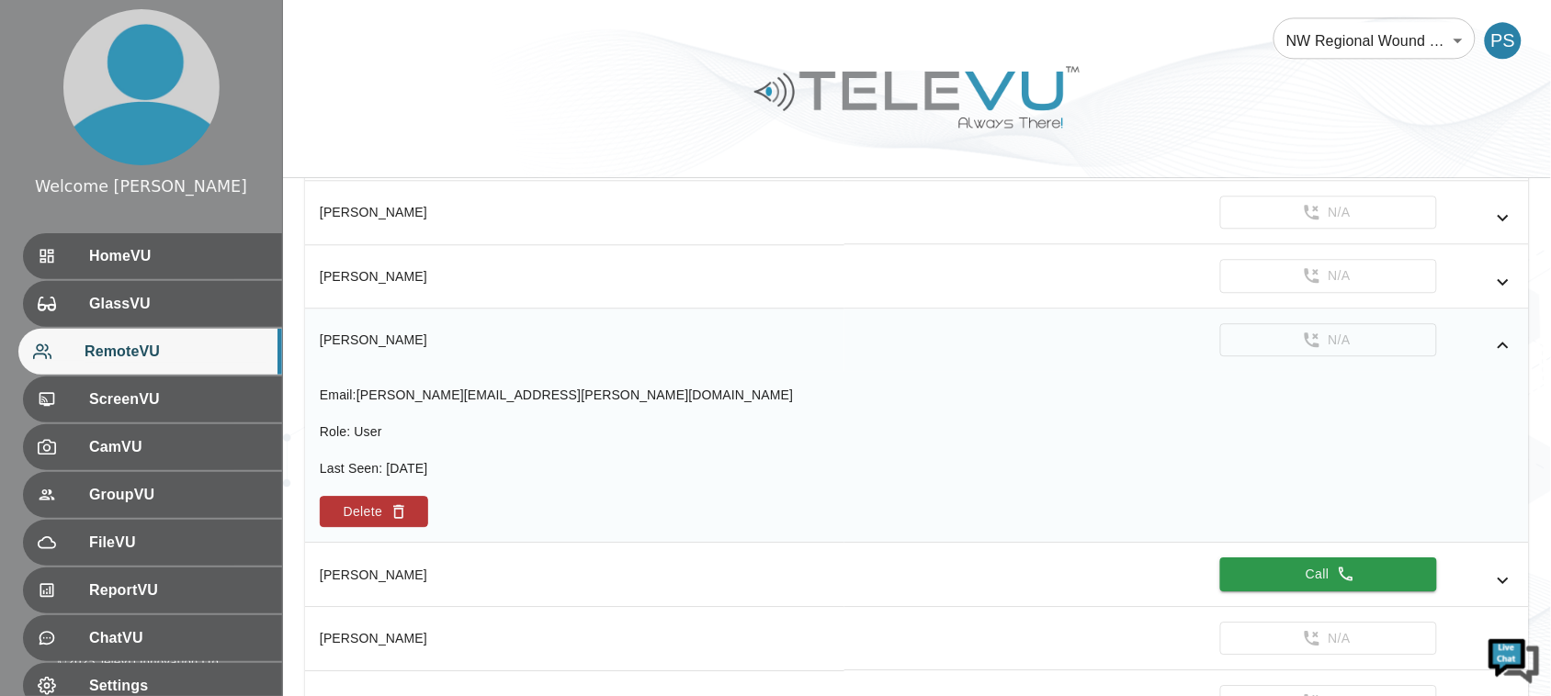
scroll to position [5414, 0]
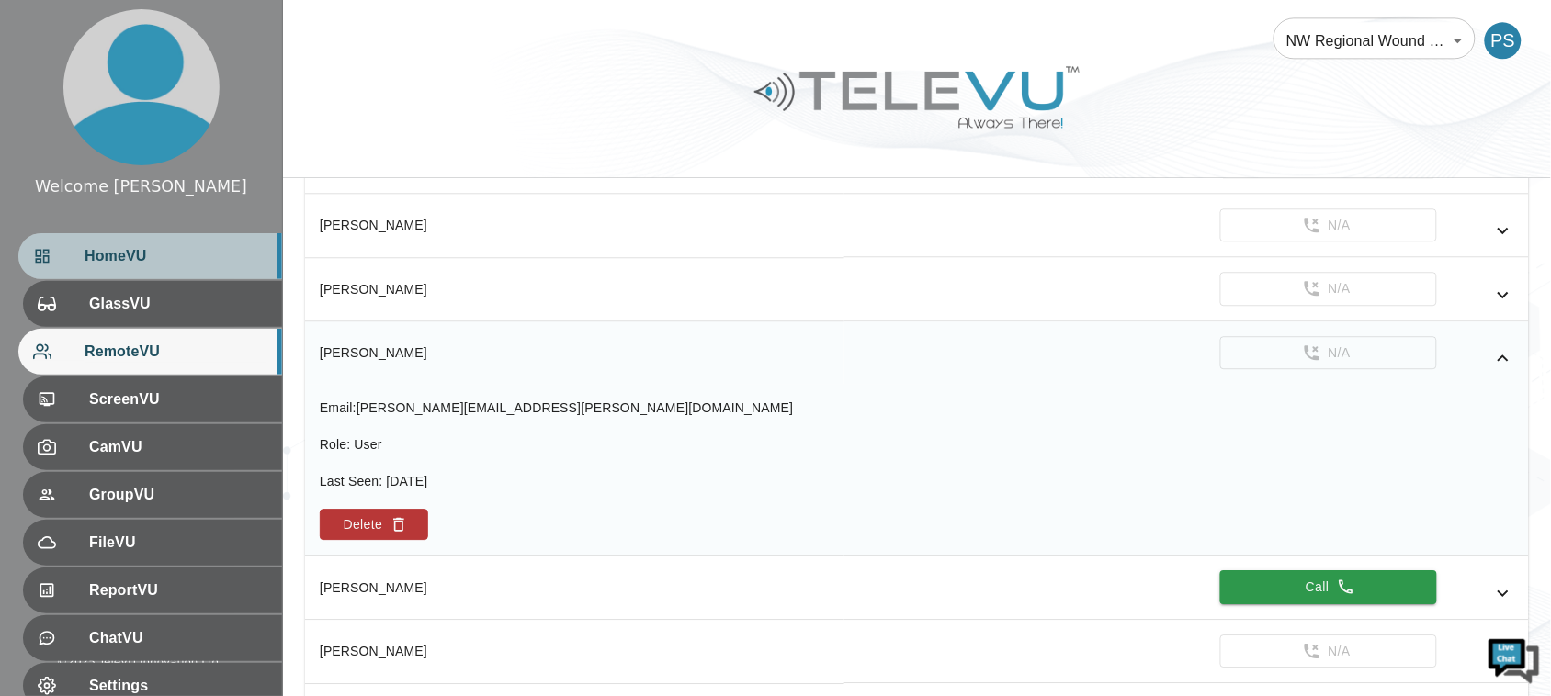
click at [112, 255] on span "HomeVU" at bounding box center [176, 256] width 183 height 22
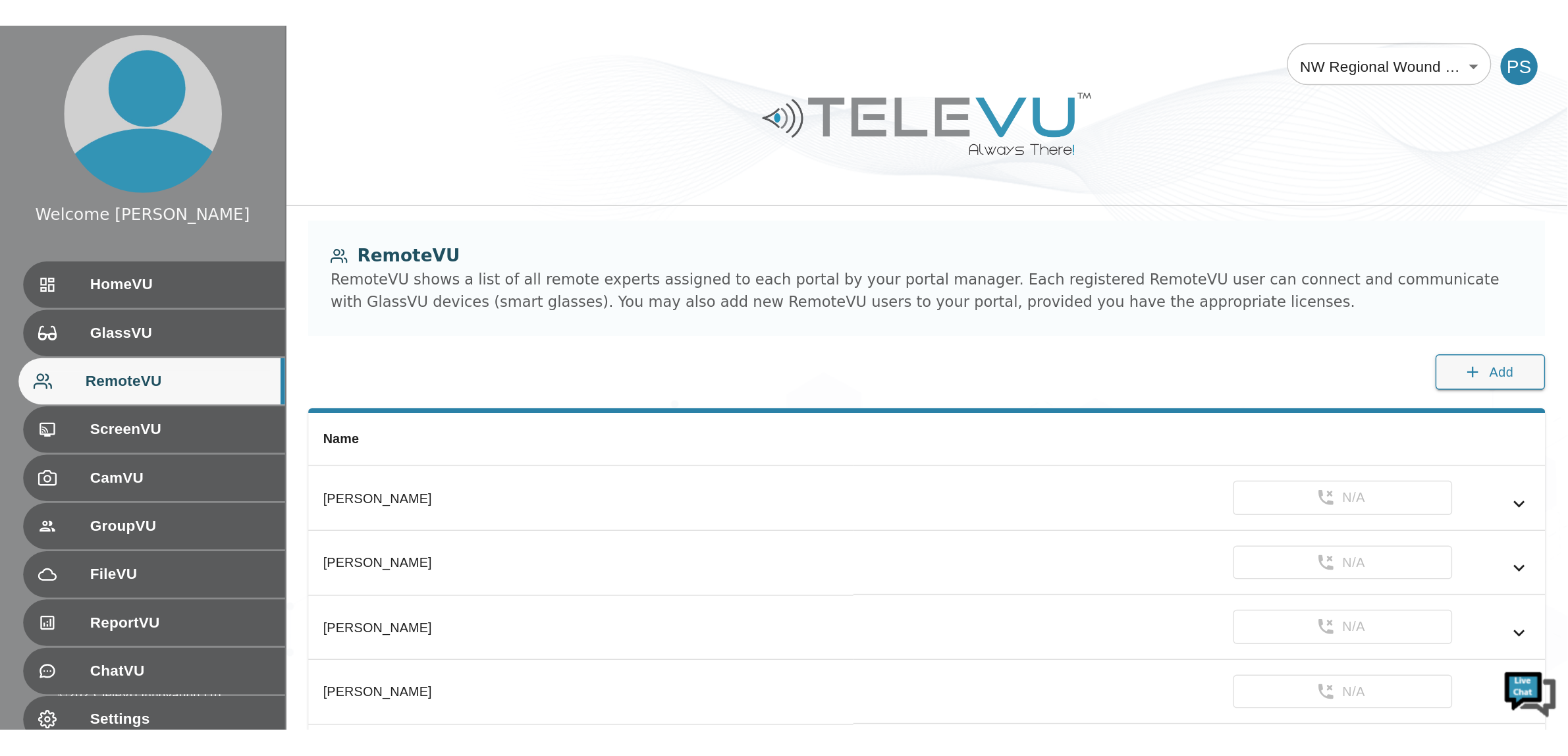
scroll to position [3923, 0]
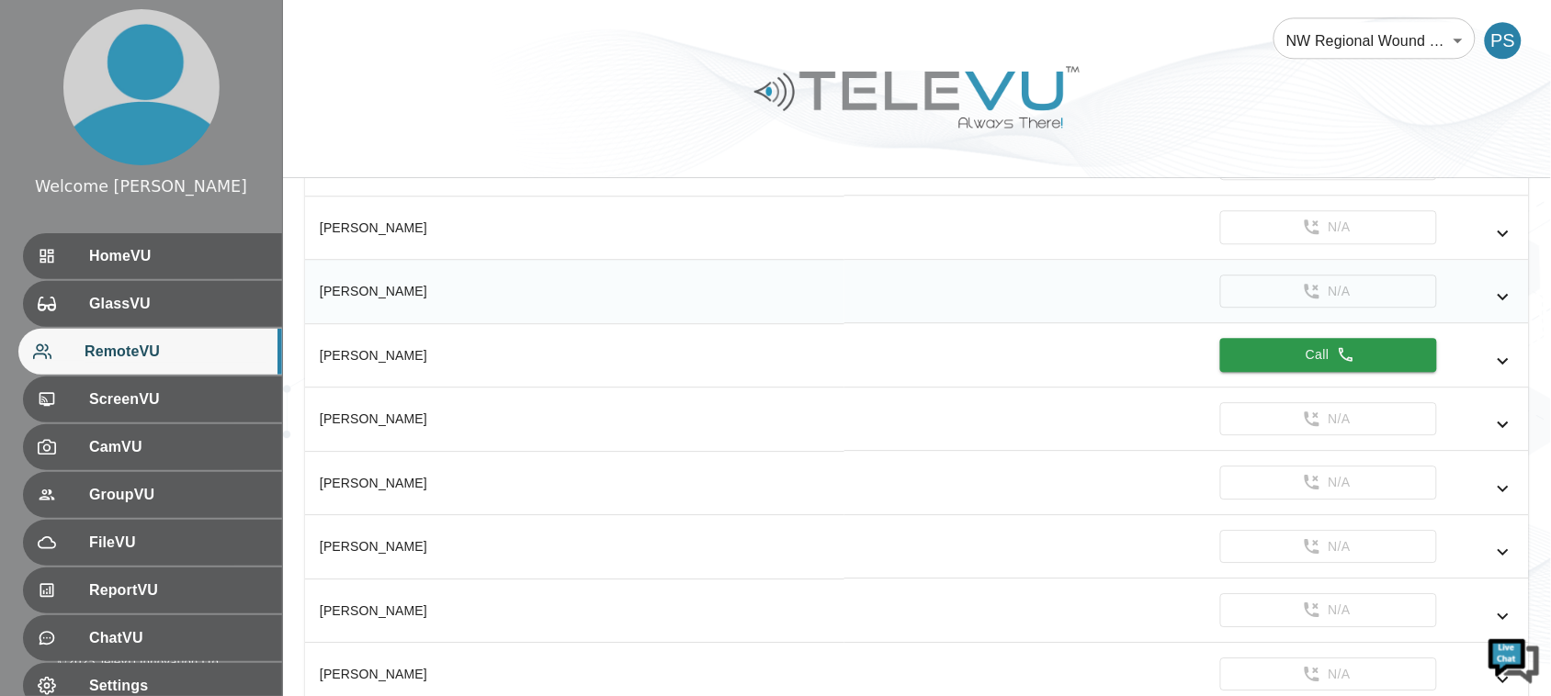
click at [1503, 308] on icon "simple table" at bounding box center [1503, 297] width 22 height 22
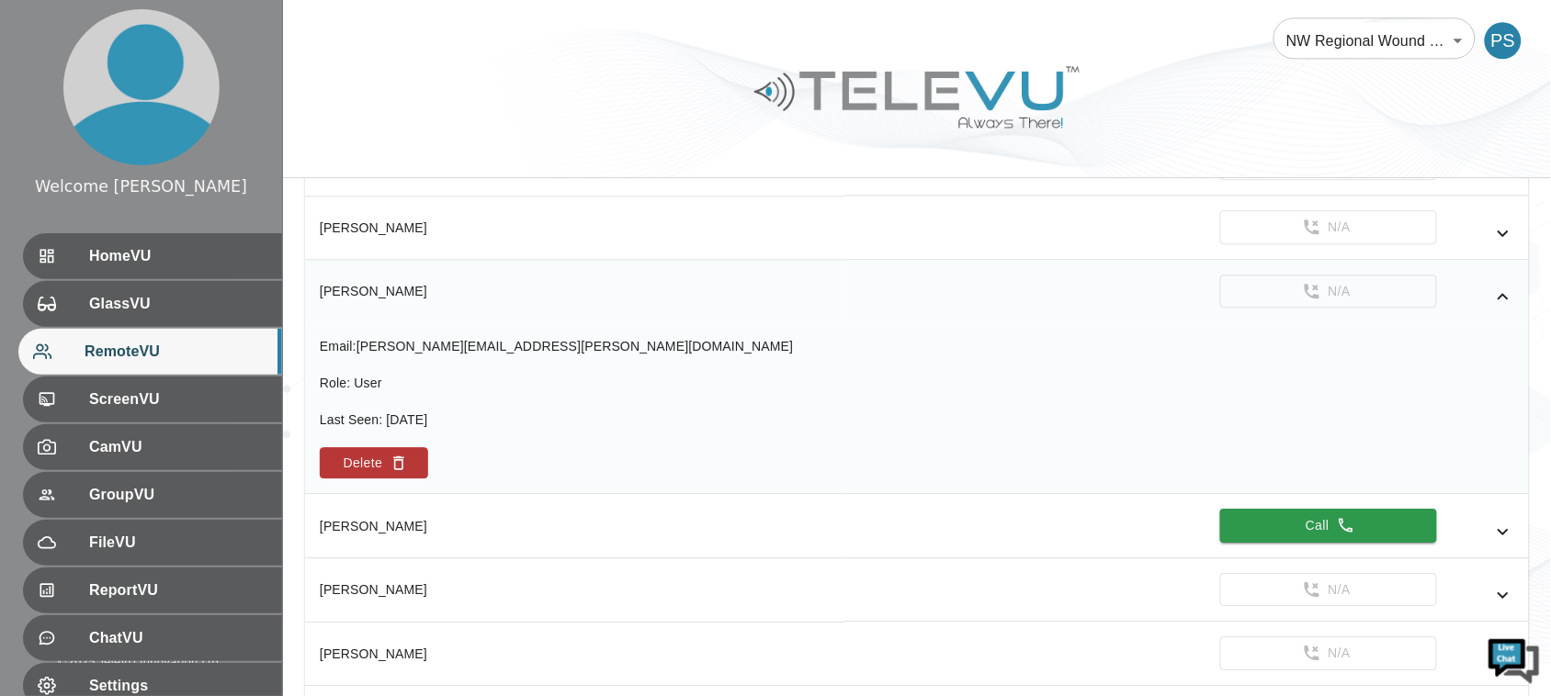
click at [622, 462] on div "Email : raechel.alexander@tbh.net Role : User Last Seen : 6 days ago Delete" at bounding box center [917, 407] width 1194 height 141
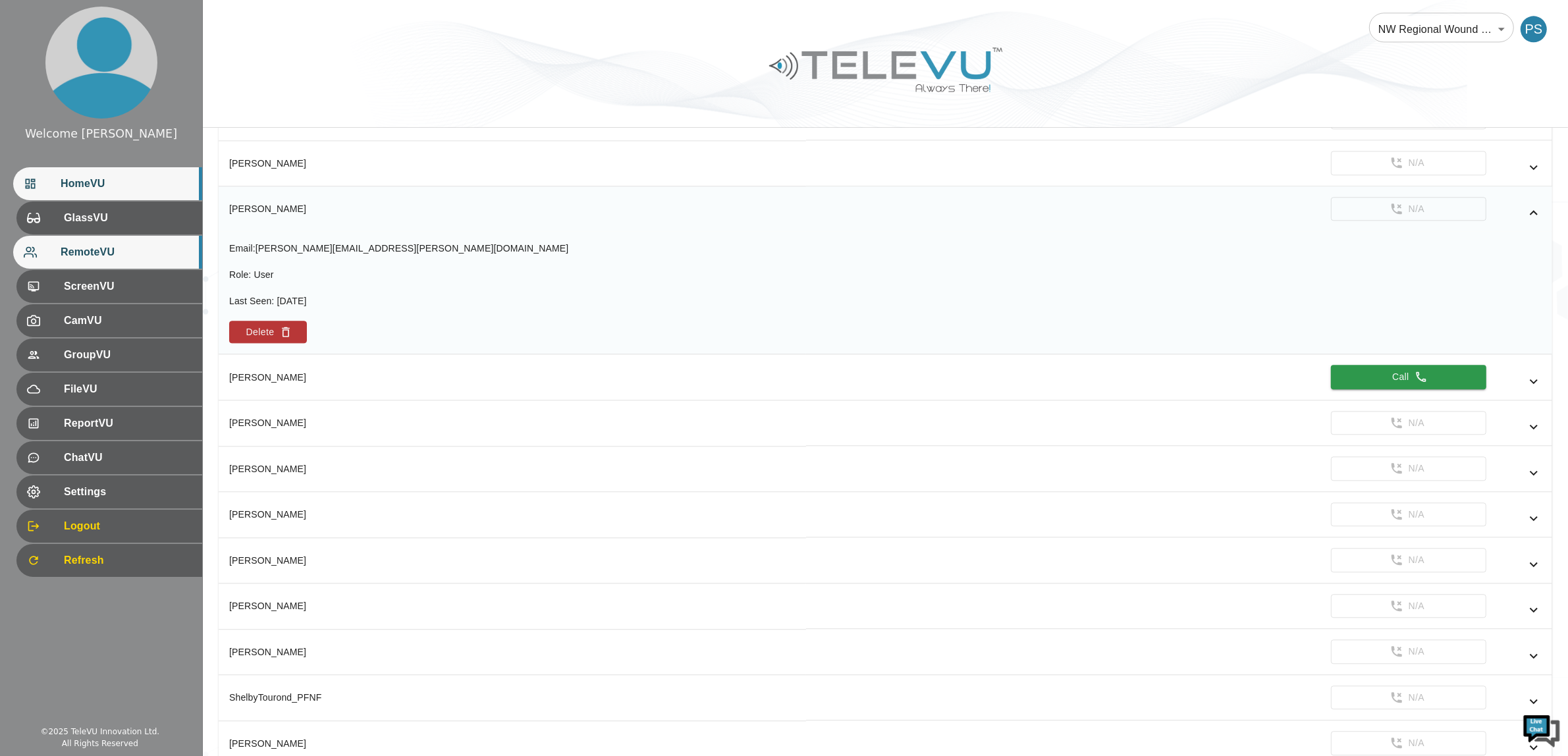
click at [119, 181] on span "HomeVU" at bounding box center [126, 183] width 131 height 16
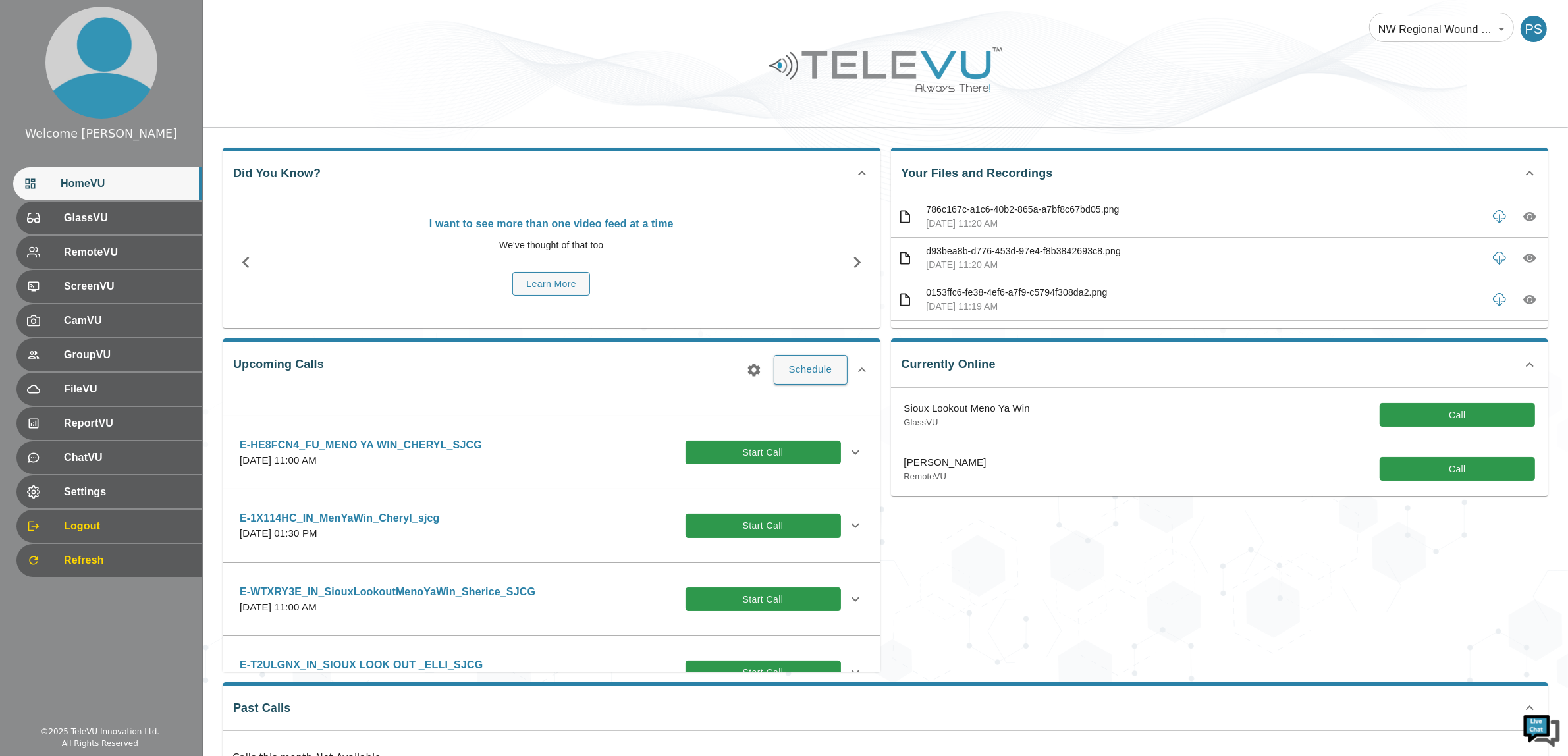
scroll to position [905, 0]
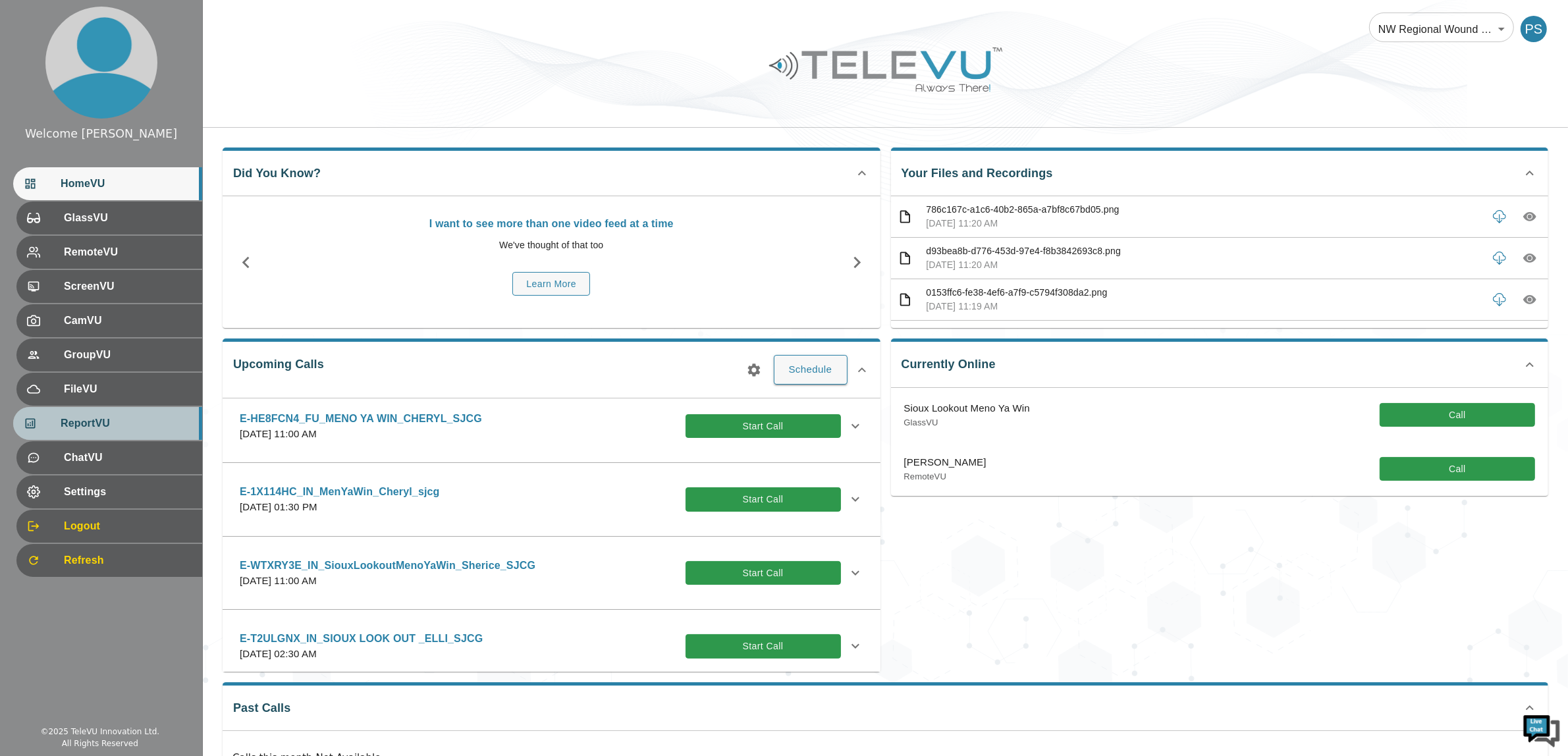
click at [117, 428] on span "ReportVU" at bounding box center [126, 424] width 131 height 16
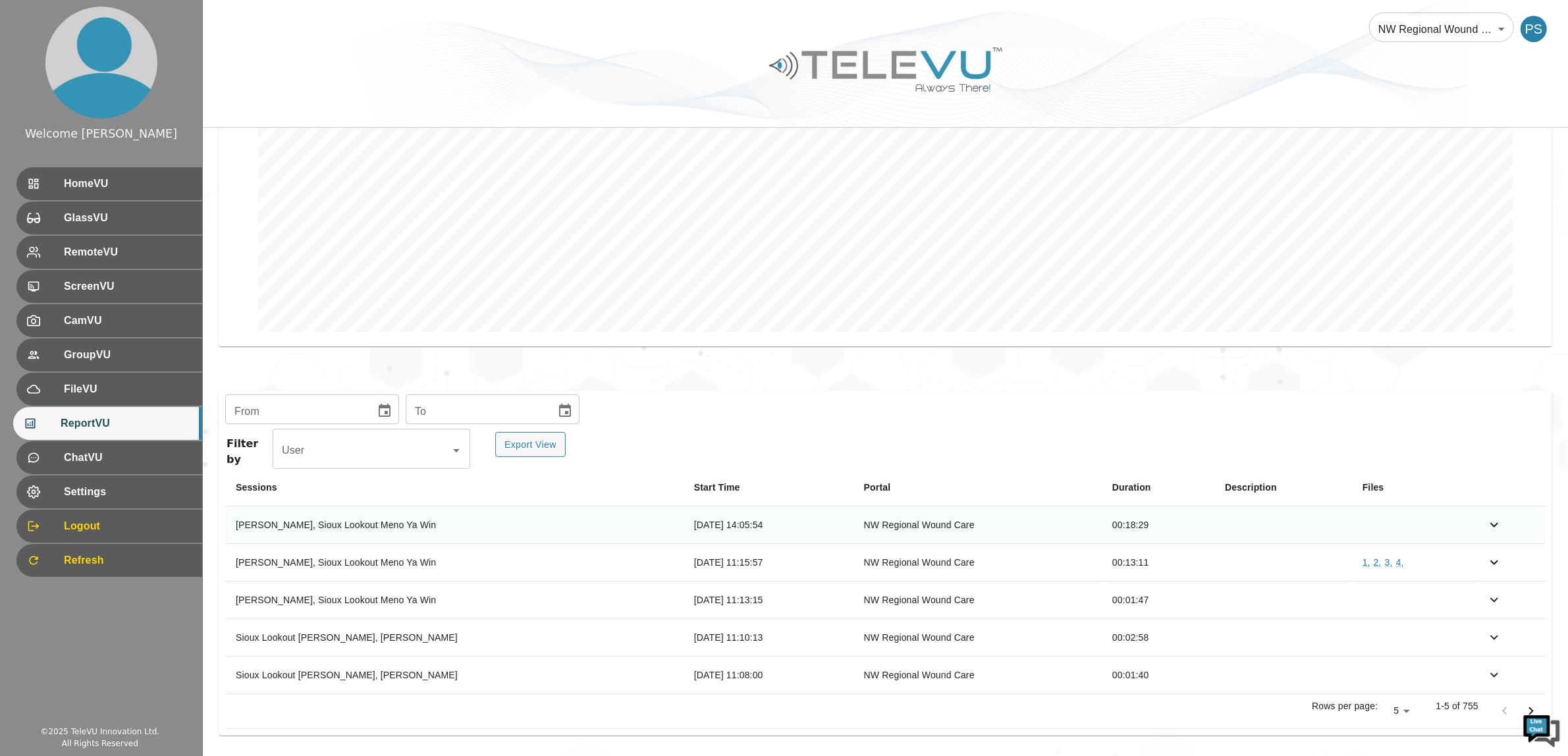
scroll to position [218, 0]
click at [85, 174] on div "HomeVU" at bounding box center [108, 183] width 189 height 33
